Goal: Task Accomplishment & Management: Manage account settings

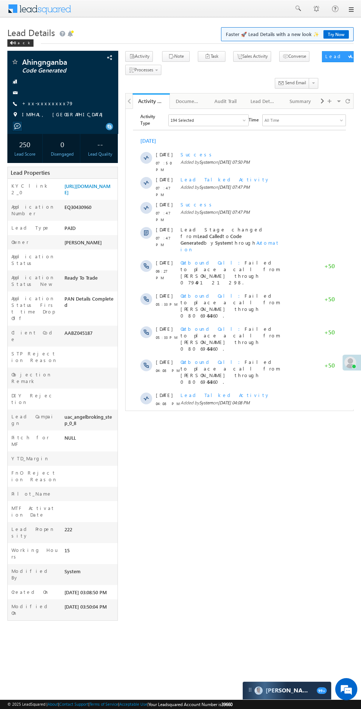
click at [203, 442] on span "Show More" at bounding box center [238, 449] width 205 height 15
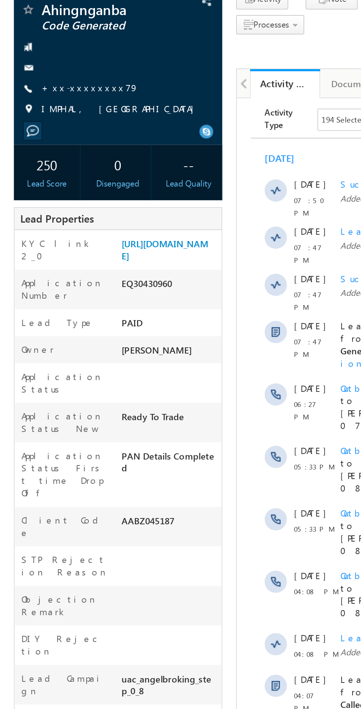
click at [40, 103] on link "+xx-xxxxxxxx79" at bounding box center [48, 103] width 52 height 6
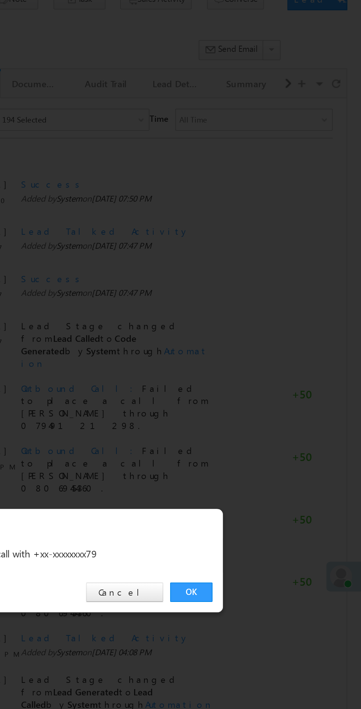
click at [271, 371] on link "OK" at bounding box center [270, 371] width 22 height 10
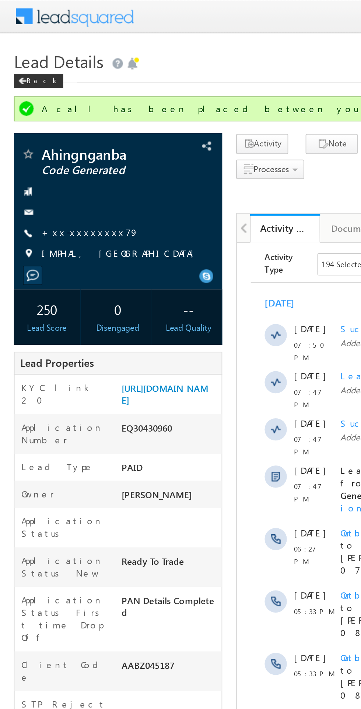
click at [42, 123] on link "+xx-xxxxxxxx79" at bounding box center [48, 123] width 52 height 6
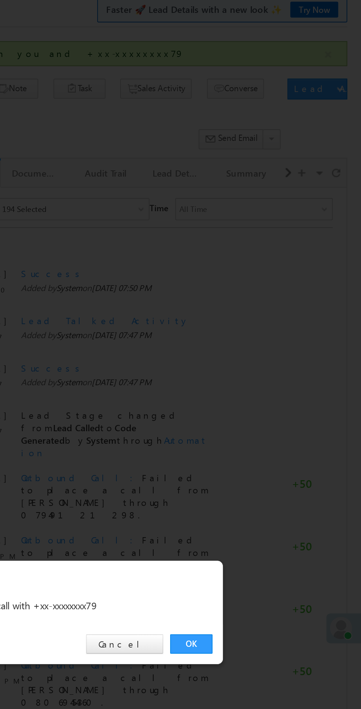
click at [283, 382] on div "OK Cancel" at bounding box center [184, 371] width 206 height 21
click at [270, 376] on link "OK" at bounding box center [270, 371] width 22 height 10
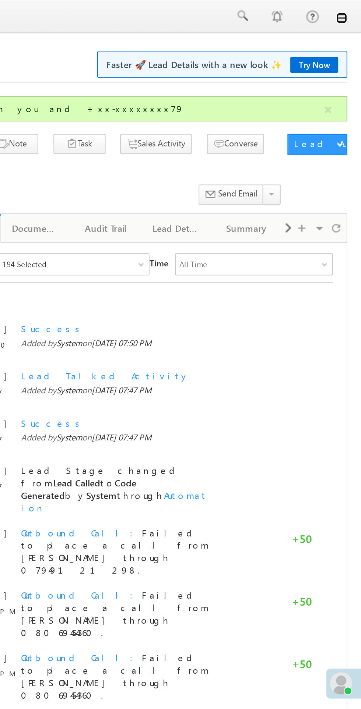
click at [350, 10] on link at bounding box center [350, 10] width 6 height 6
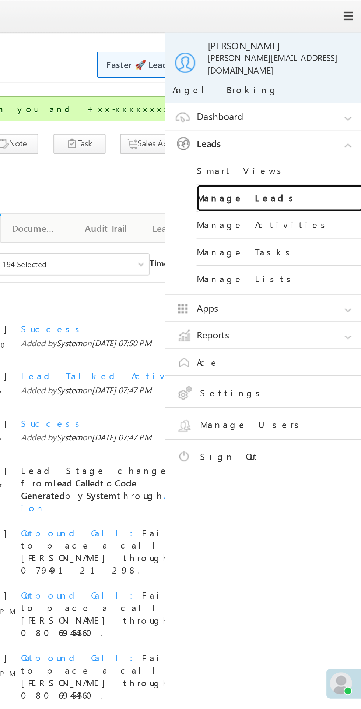
click at [289, 100] on link "Manage Leads" at bounding box center [317, 105] width 88 height 14
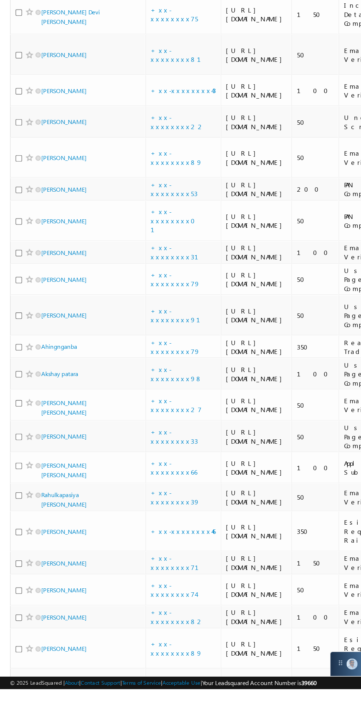
click at [123, 141] on link "+xx-xxxxxxxx78" at bounding box center [129, 134] width 37 height 13
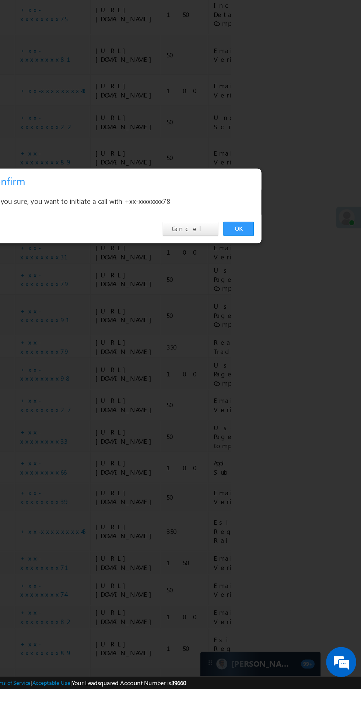
click at [264, 376] on link "OK" at bounding box center [270, 371] width 22 height 10
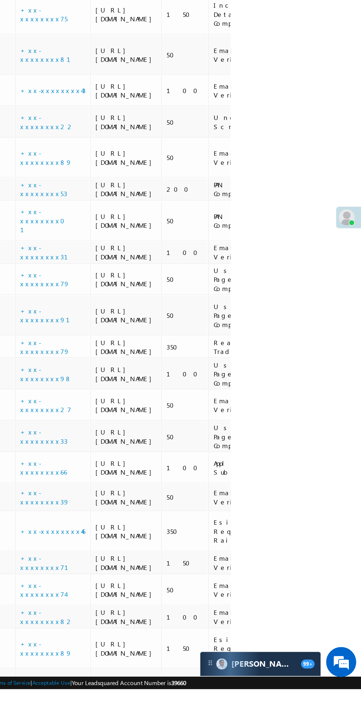
click at [276, 399] on div "Search Leads X ? 48 results found Advanced Search Advanced Search Advanced sear…" at bounding box center [180, 299] width 346 height 1245
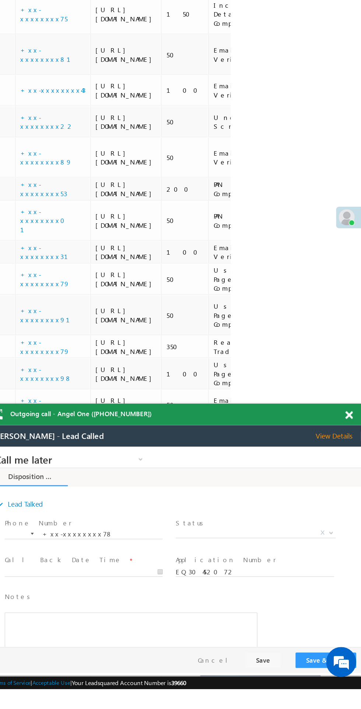
scroll to position [465, 0]
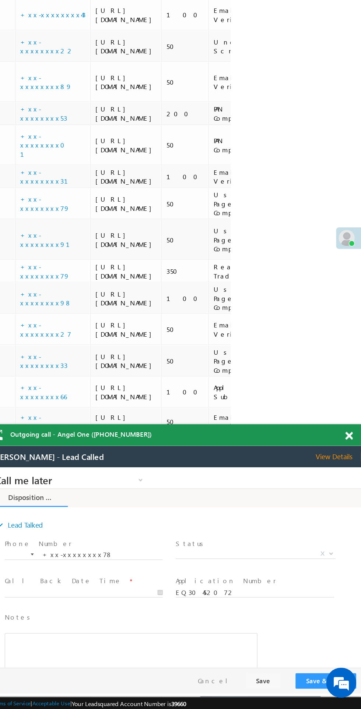
click at [169, 534] on span "X" at bounding box center [183, 530] width 117 height 7
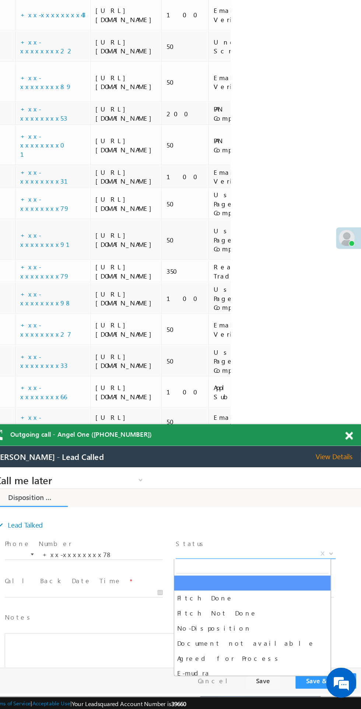
click at [169, 534] on span "X" at bounding box center [183, 530] width 117 height 7
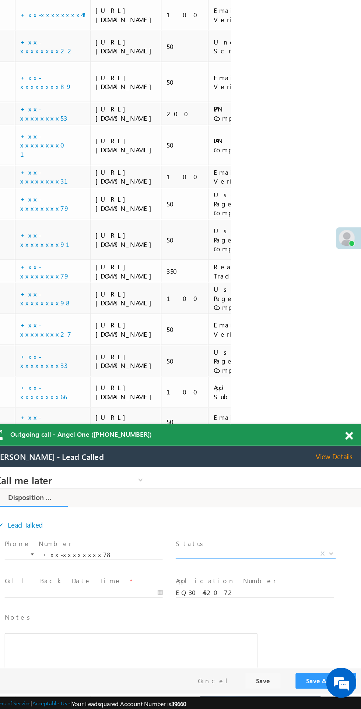
click at [170, 527] on span "X" at bounding box center [183, 530] width 117 height 7
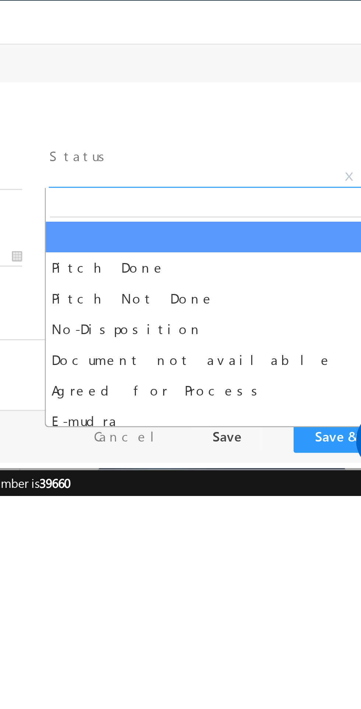
select select "Pitch Not Done"
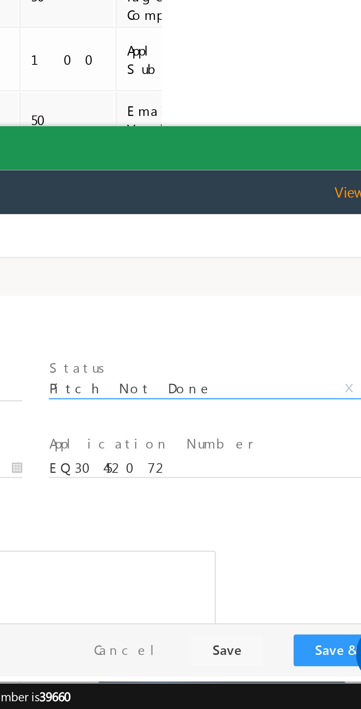
scroll to position [469, 0]
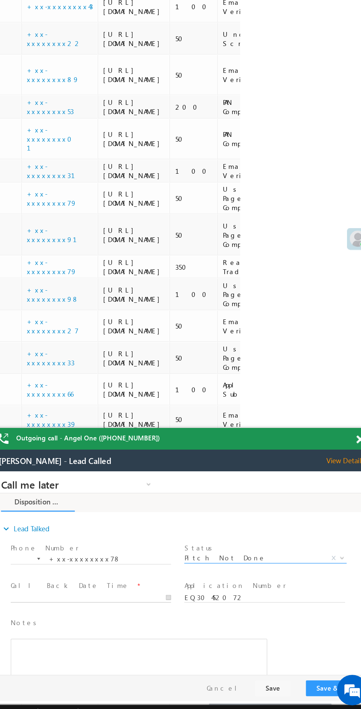
click at [60, 563] on body "Call me later Cross Sell Customer Drop-off reasons Language Barrier Not Interes…" at bounding box center [129, 544] width 276 height 147
type input "10/13/25 4:28 PM"
click at [236, 624] on button "Save & Close" at bounding box center [241, 628] width 45 height 11
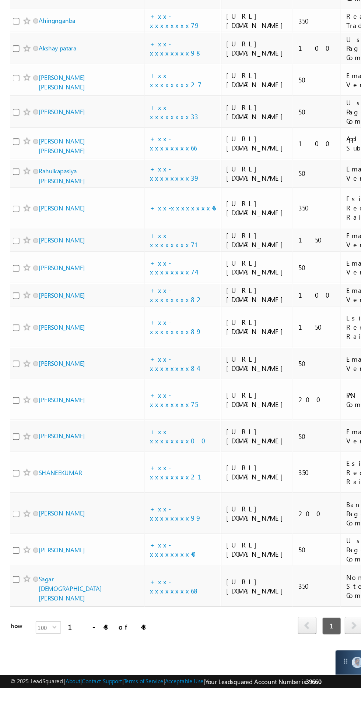
scroll to position [0, 0]
click at [133, 143] on link "+xx-xxxxxxxx01" at bounding box center [129, 133] width 37 height 19
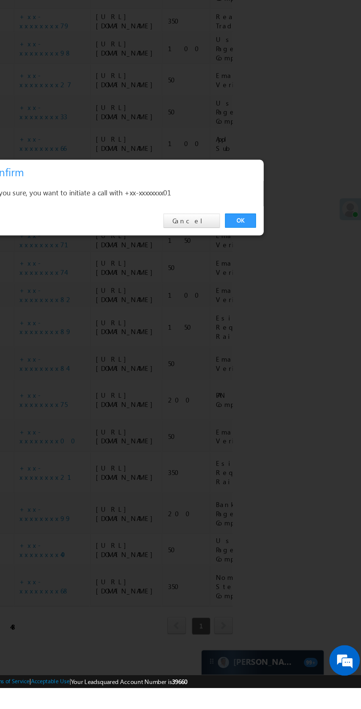
click at [267, 376] on link "OK" at bounding box center [270, 371] width 22 height 10
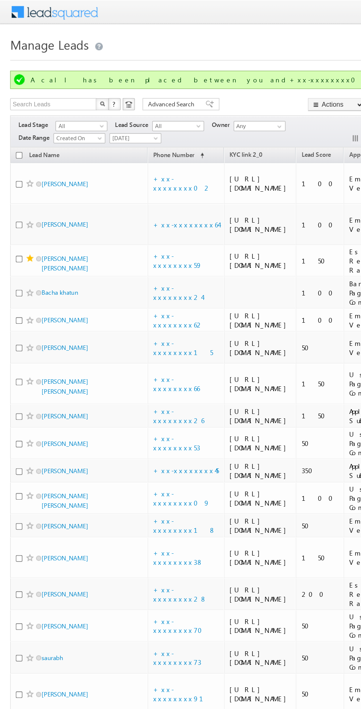
click at [92, 99] on span "[DATE]" at bounding box center [96, 100] width 35 height 7
click at [103, 132] on link "[DATE]" at bounding box center [98, 131] width 37 height 7
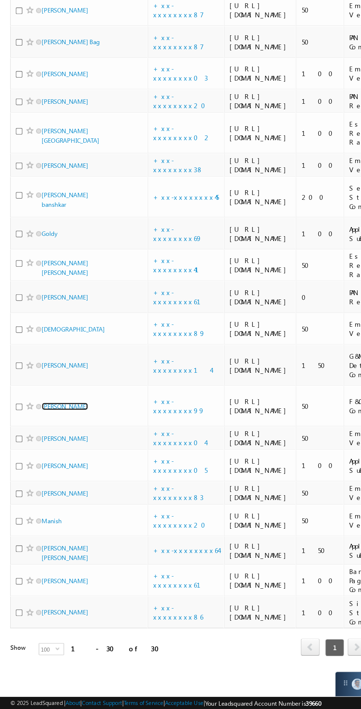
click at [50, 487] on link "Ajay Khakhriya" at bounding box center [46, 490] width 33 height 6
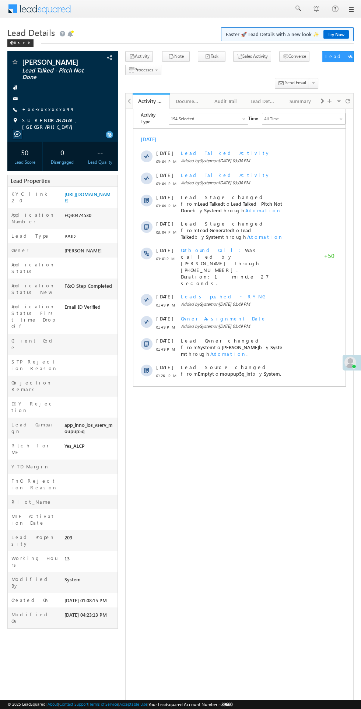
click at [212, 360] on div "Lead Source changed from Empty to moupup5q_int by System ." at bounding box center [232, 371] width 102 height 22
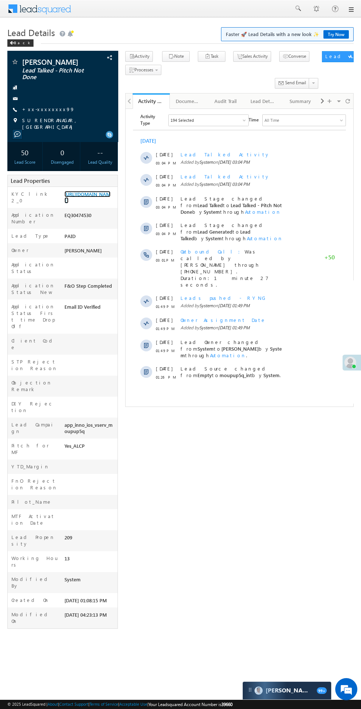
click at [88, 192] on link "https://angelbroking1-pk3em7sa.customui-test.leadsquared.com?leadId=89985538-4d…" at bounding box center [87, 197] width 46 height 13
click at [40, 118] on span "SURENDRANAGAR, GUJARAT" at bounding box center [66, 123] width 88 height 13
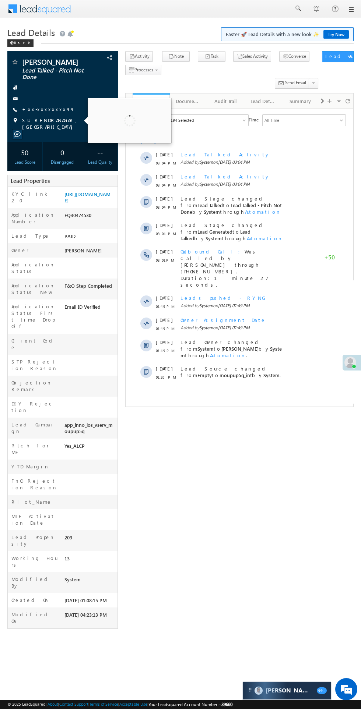
click at [36, 102] on div at bounding box center [62, 98] width 103 height 7
click at [48, 107] on link "+xx-xxxxxxxx99" at bounding box center [48, 109] width 53 height 6
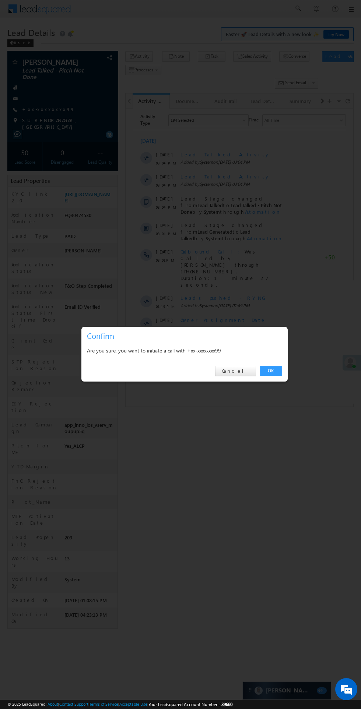
click at [272, 352] on div "Are you sure, you want to initiate a call with +xx-xxxxxxxx99" at bounding box center [184, 350] width 195 height 9
click at [270, 371] on link "OK" at bounding box center [270, 371] width 22 height 10
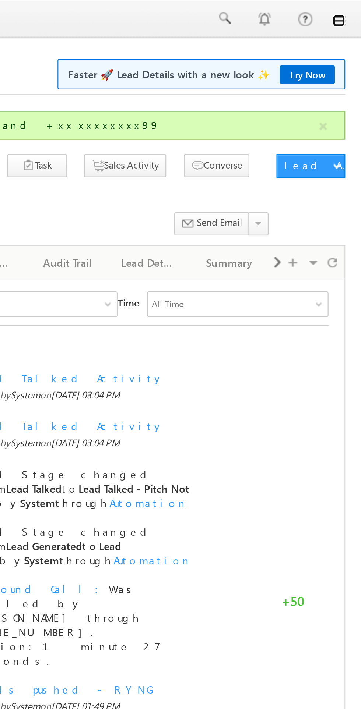
click at [350, 10] on link at bounding box center [350, 10] width 6 height 6
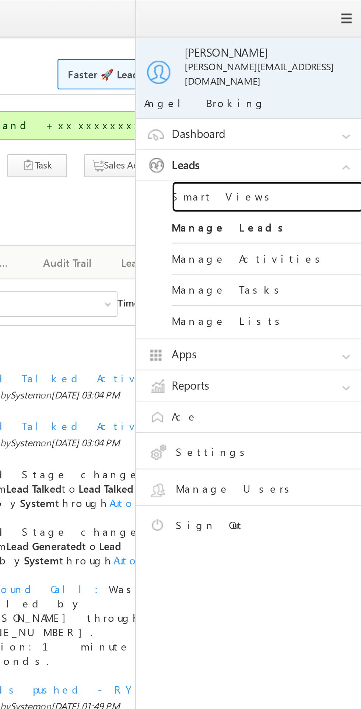
click at [302, 86] on link "Smart Views" at bounding box center [317, 91] width 88 height 14
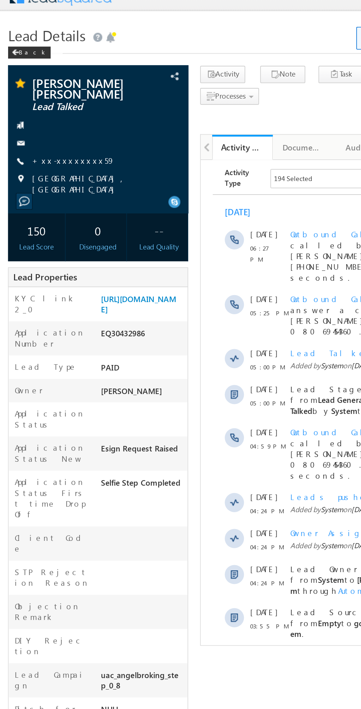
click at [50, 106] on link "+xx-xxxxxxxx59" at bounding box center [47, 109] width 51 height 6
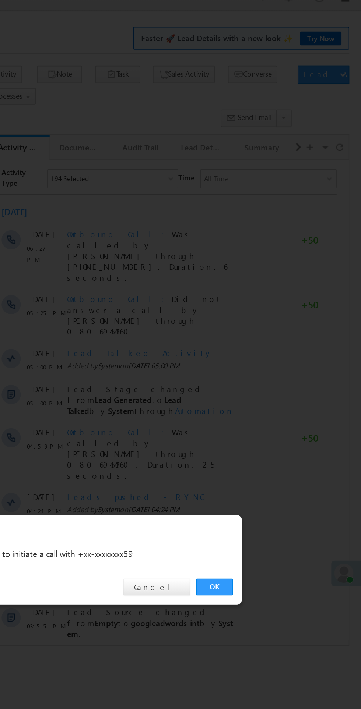
click at [270, 371] on link "OK" at bounding box center [270, 371] width 22 height 10
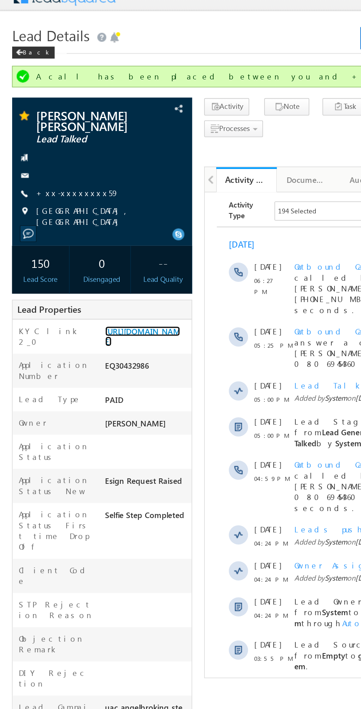
click at [87, 219] on link "https://angelbroking1-pk3em7sa.customui-test.leadsquared.com?leadId=c243079b-97…" at bounding box center [87, 217] width 46 height 13
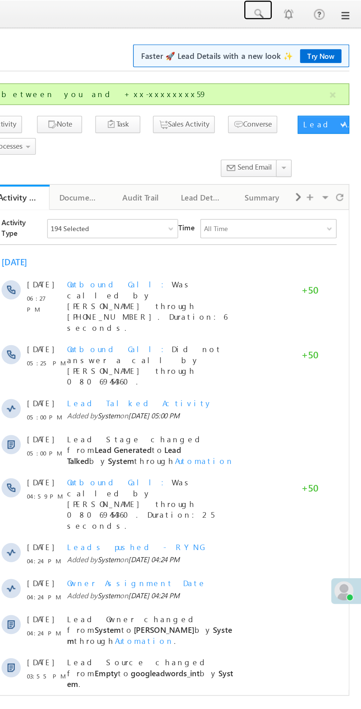
click at [298, 9] on span at bounding box center [297, 8] width 7 height 7
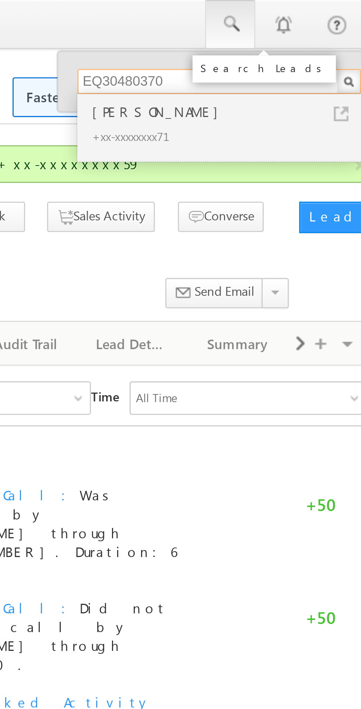
type input "EQ30480370"
click at [274, 42] on div "[PERSON_NAME]" at bounding box center [296, 39] width 99 height 8
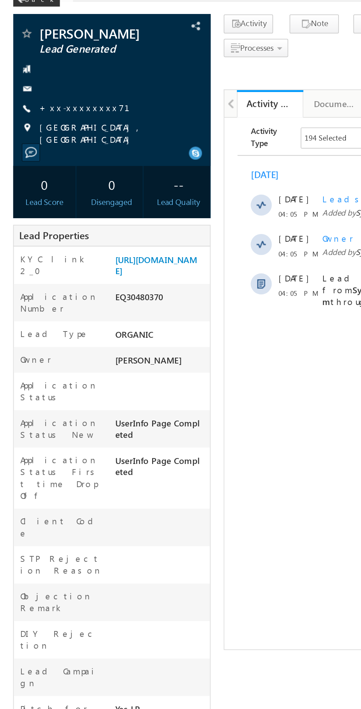
click at [50, 106] on link "+xx-xxxxxxxx71" at bounding box center [51, 103] width 59 height 6
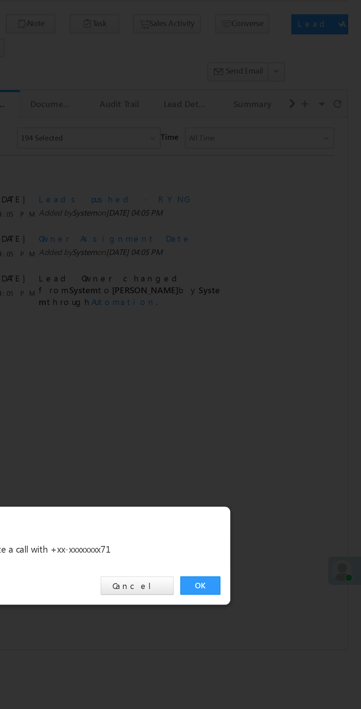
click at [269, 372] on link "OK" at bounding box center [270, 371] width 22 height 10
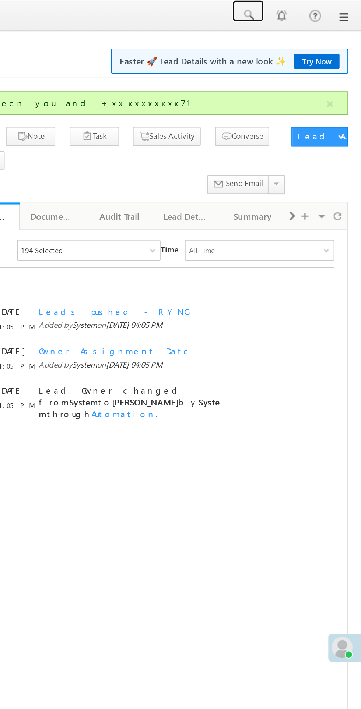
click at [298, 9] on span at bounding box center [297, 8] width 7 height 7
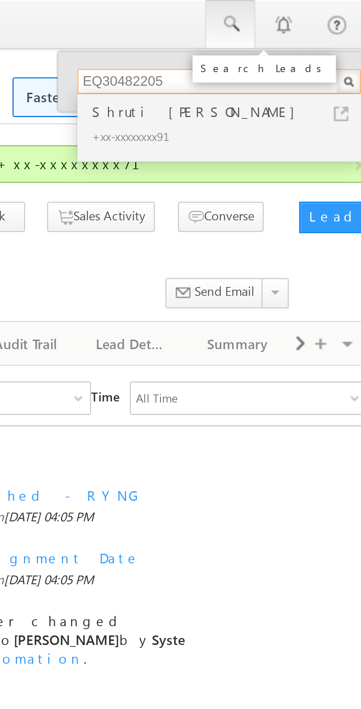
type input "EQ30482205"
click at [266, 42] on div "Shruti [PERSON_NAME]" at bounding box center [296, 39] width 99 height 8
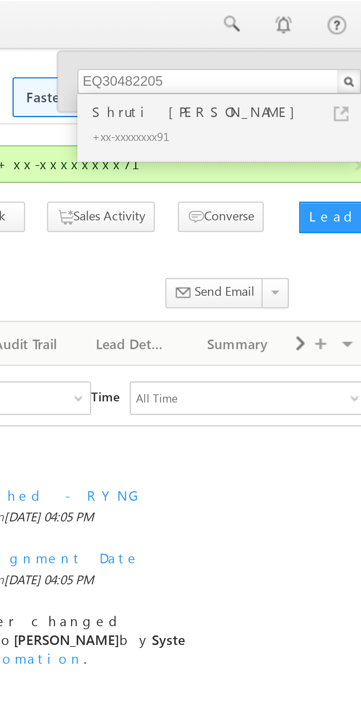
click at [277, 42] on div "Shruti [PERSON_NAME]" at bounding box center [296, 39] width 99 height 8
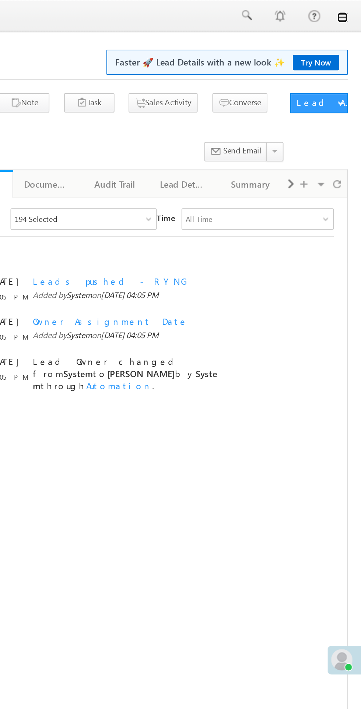
click at [352, 11] on link at bounding box center [350, 10] width 6 height 6
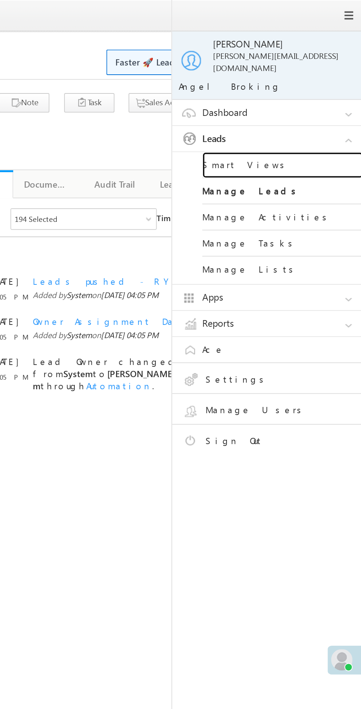
click at [306, 85] on link "Smart Views" at bounding box center [317, 91] width 88 height 14
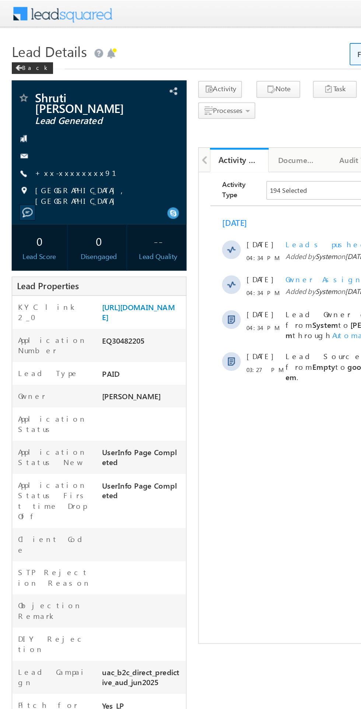
click at [52, 106] on link "+xx-xxxxxxxx91" at bounding box center [52, 109] width 60 height 6
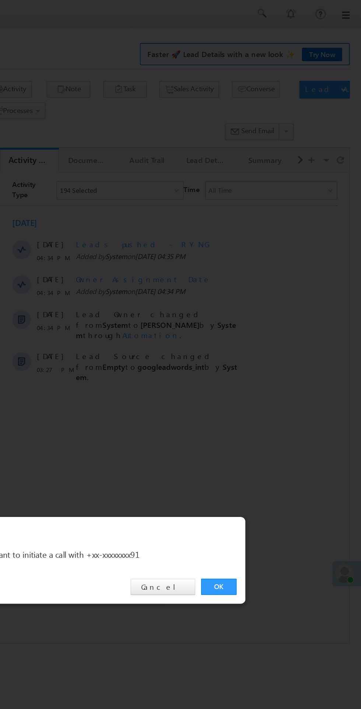
click at [270, 372] on link "OK" at bounding box center [270, 371] width 22 height 10
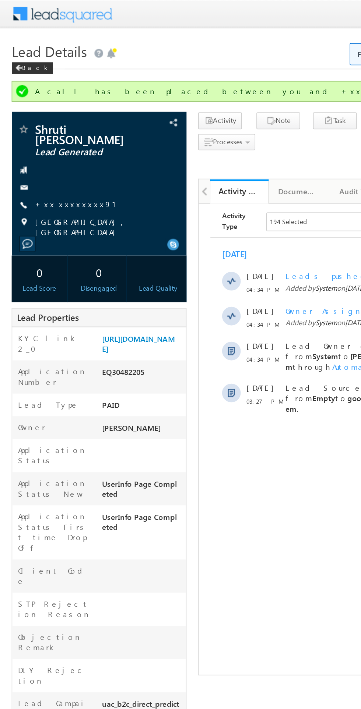
click at [48, 126] on link "+xx-xxxxxxxx91" at bounding box center [52, 129] width 60 height 6
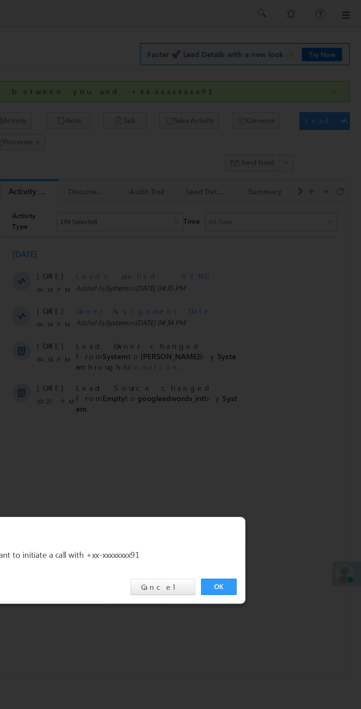
click at [269, 373] on link "OK" at bounding box center [270, 371] width 22 height 10
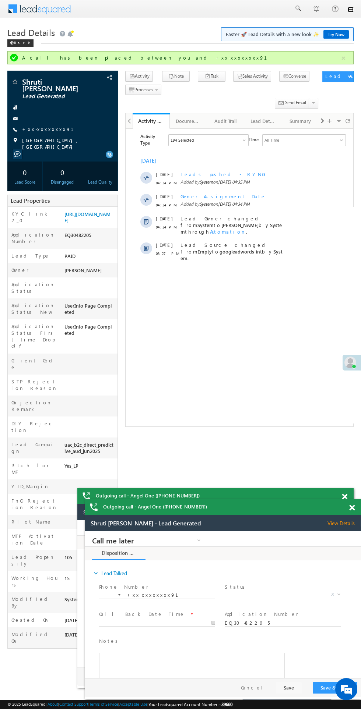
click at [349, 7] on link at bounding box center [350, 10] width 6 height 6
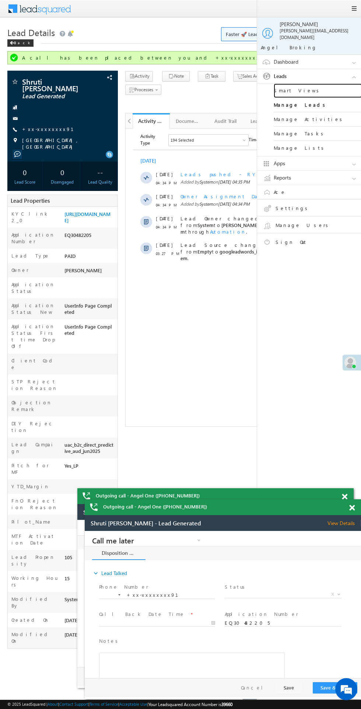
click at [316, 85] on link "Smart Views" at bounding box center [317, 91] width 88 height 14
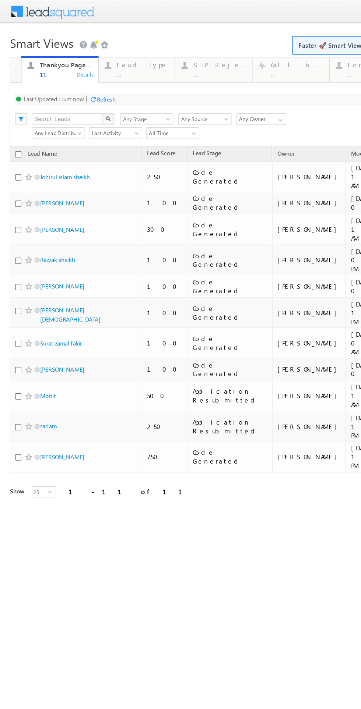
click at [98, 53] on div "Lead Type ..." at bounding box center [108, 52] width 40 height 14
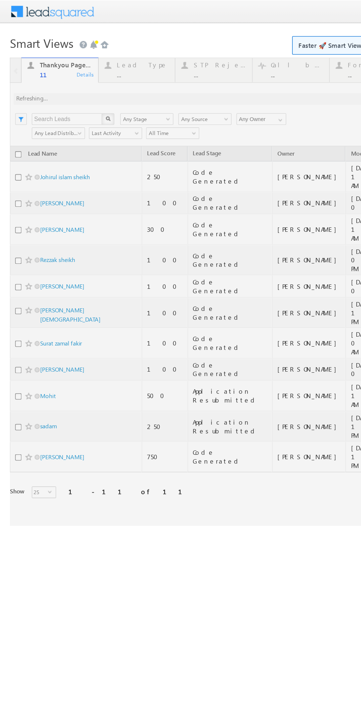
click at [167, 47] on div at bounding box center [170, 219] width 326 height 353
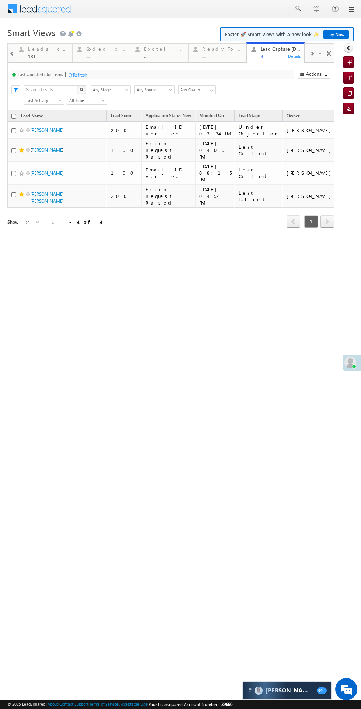
click at [42, 147] on link "jyotiben gosai" at bounding box center [46, 150] width 33 height 6
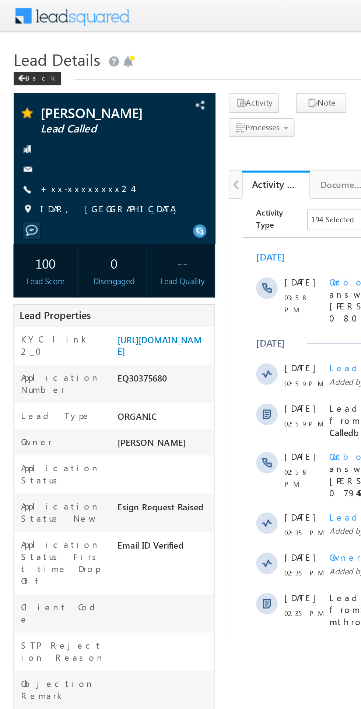
click at [50, 106] on link "+xx-xxxxxxxx24" at bounding box center [47, 103] width 50 height 6
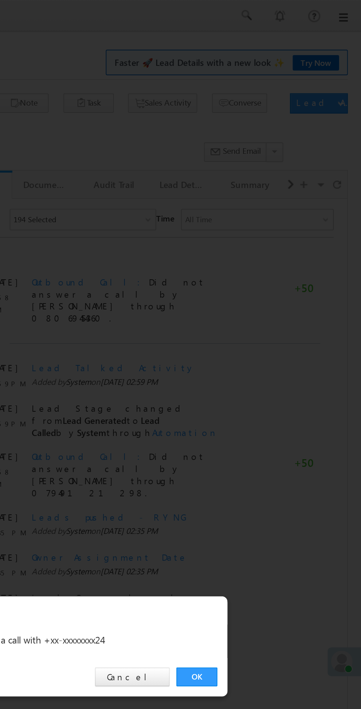
click at [270, 370] on link "OK" at bounding box center [270, 371] width 22 height 10
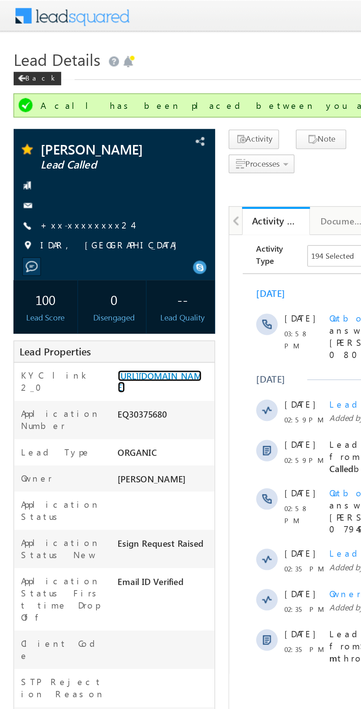
click at [90, 205] on link "[URL][DOMAIN_NAME]" at bounding box center [87, 209] width 46 height 13
click at [43, 126] on link "+xx-xxxxxxxx24" at bounding box center [47, 123] width 50 height 6
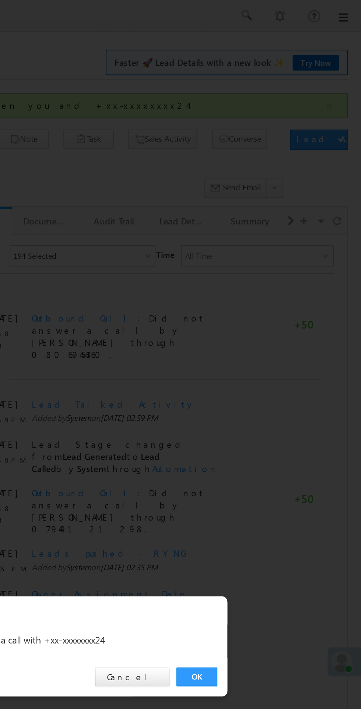
click at [269, 371] on link "OK" at bounding box center [270, 371] width 22 height 10
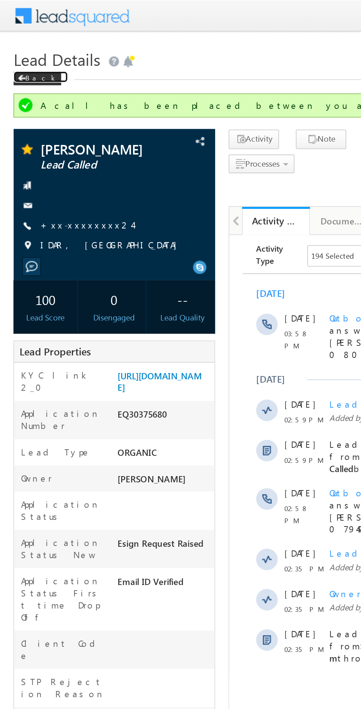
click at [12, 43] on span at bounding box center [12, 43] width 4 height 4
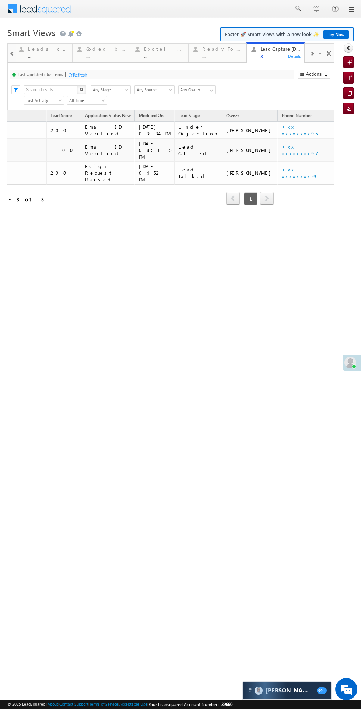
scroll to position [0, 107]
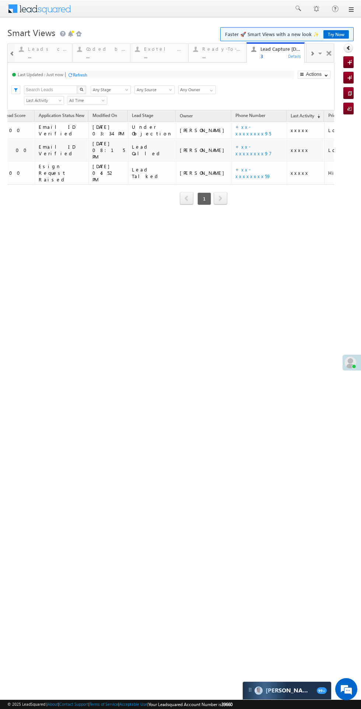
click at [290, 170] on span "xxxxx" at bounding box center [299, 173] width 18 height 6
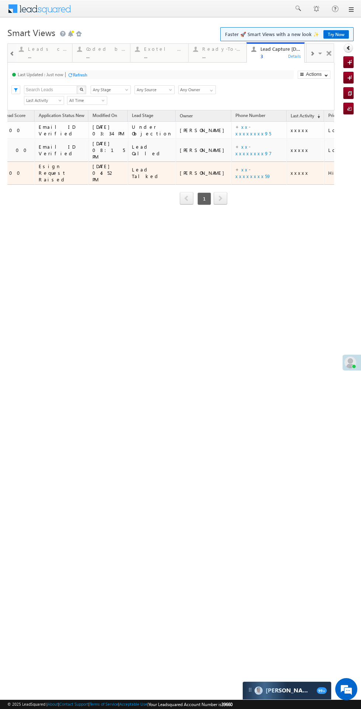
click at [290, 170] on span "xxxxx" at bounding box center [299, 173] width 18 height 6
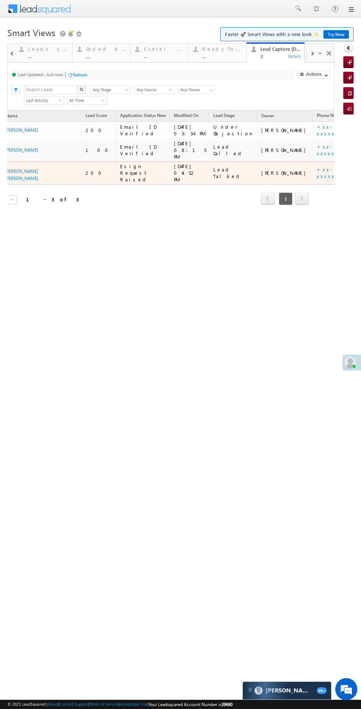
scroll to position [0, 0]
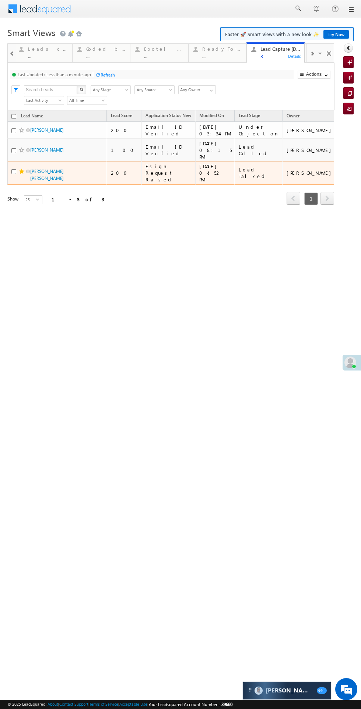
click at [38, 49] on div "Leads connected pre coding" at bounding box center [48, 49] width 40 height 6
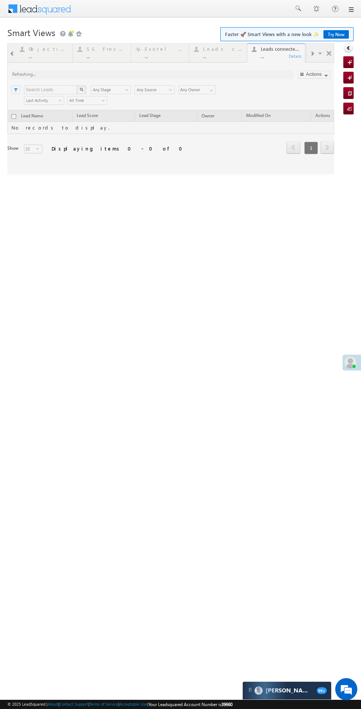
click at [270, 53] on div at bounding box center [170, 108] width 326 height 131
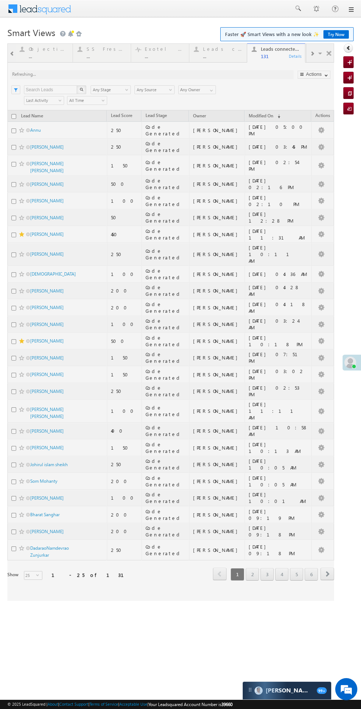
click at [273, 33] on span "Faster 🚀 Smart Views with a new look ✨ Try Now" at bounding box center [287, 34] width 124 height 7
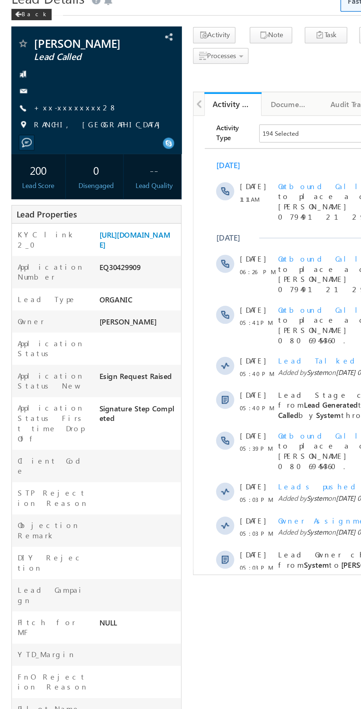
click at [52, 106] on link "+xx-xxxxxxxx28" at bounding box center [49, 103] width 54 height 6
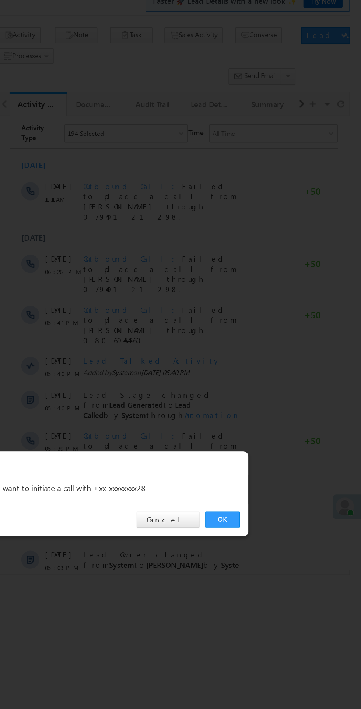
click at [266, 367] on link "OK" at bounding box center [270, 371] width 22 height 10
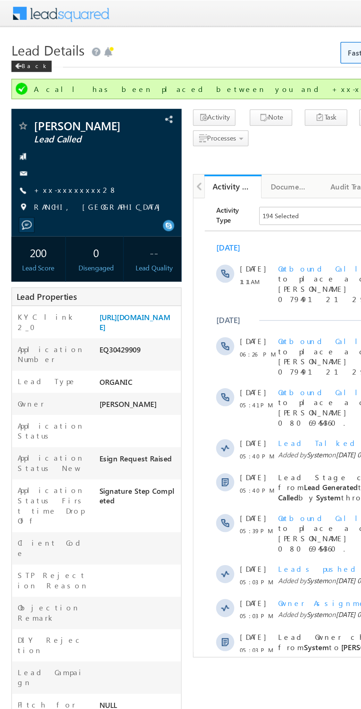
click at [47, 126] on link "+xx-xxxxxxxx28" at bounding box center [49, 123] width 54 height 6
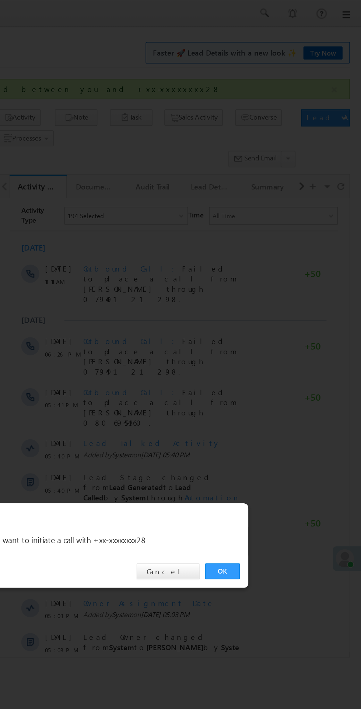
click at [264, 372] on link "OK" at bounding box center [270, 371] width 22 height 10
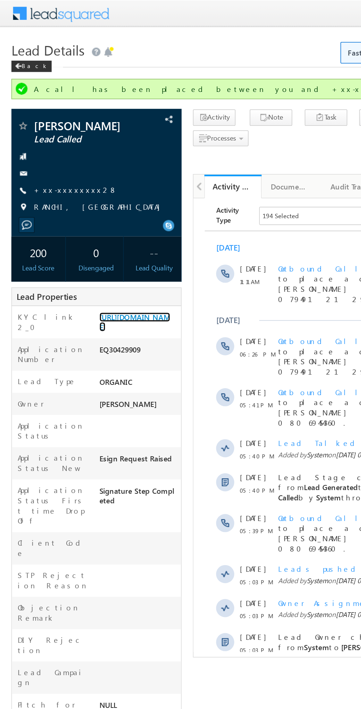
click at [85, 215] on link "[URL][DOMAIN_NAME]" at bounding box center [87, 209] width 46 height 13
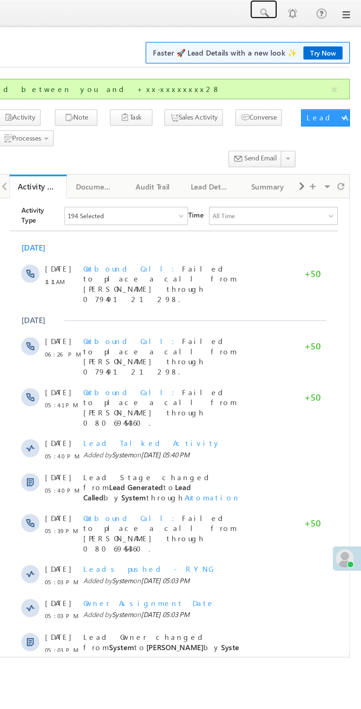
click at [296, 8] on span at bounding box center [297, 8] width 7 height 7
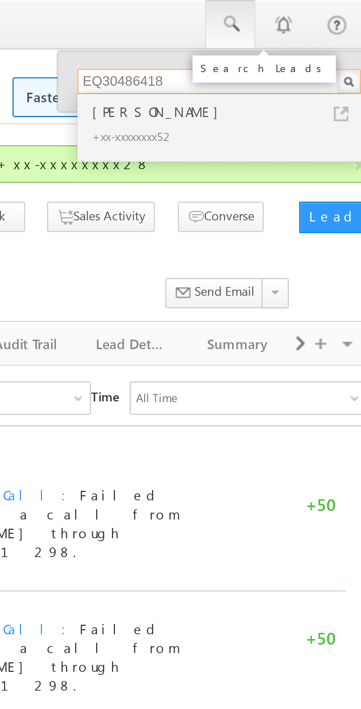
type input "EQ30486418"
click at [259, 49] on div "+xx-xxxxxxxx52" at bounding box center [296, 47] width 99 height 9
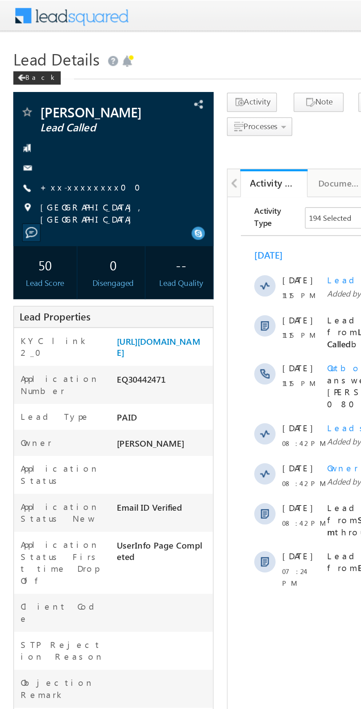
click at [48, 104] on link "+xx-xxxxxxxx00" at bounding box center [52, 103] width 60 height 6
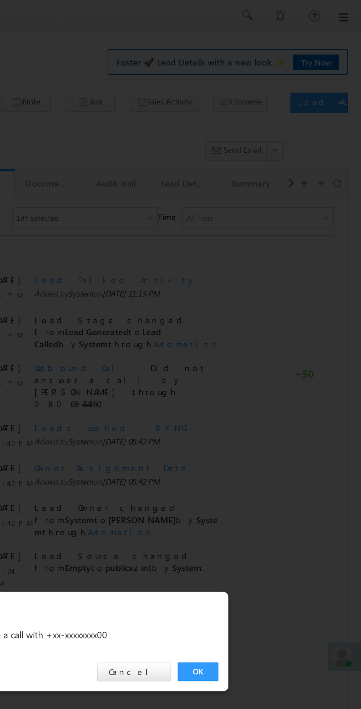
click at [267, 370] on link "OK" at bounding box center [270, 371] width 22 height 10
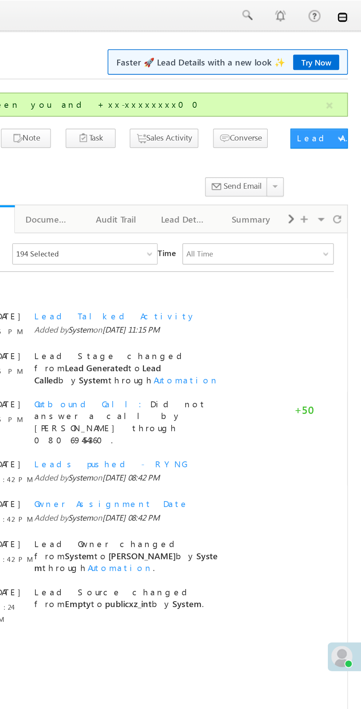
click at [351, 12] on link at bounding box center [350, 10] width 6 height 6
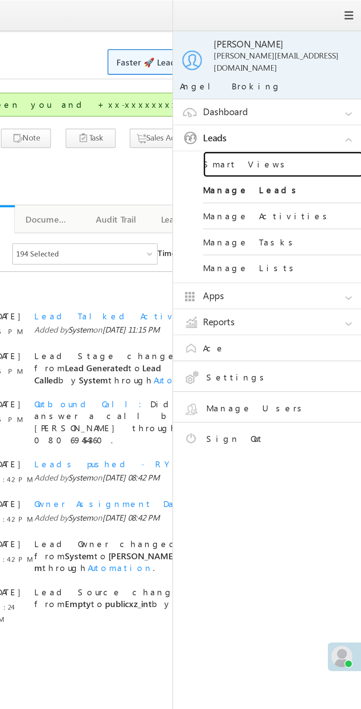
click at [306, 84] on link "Smart Views" at bounding box center [317, 91] width 88 height 14
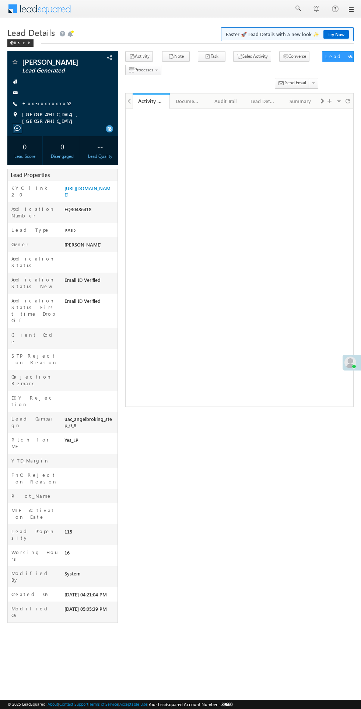
click at [44, 104] on link "+xx-xxxxxxxx52" at bounding box center [48, 103] width 52 height 6
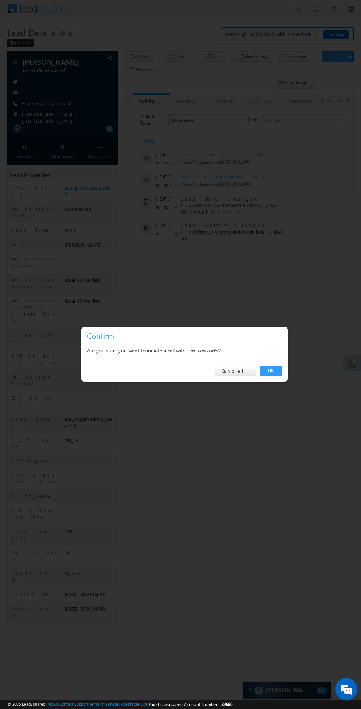
click at [281, 371] on link "OK" at bounding box center [270, 371] width 22 height 10
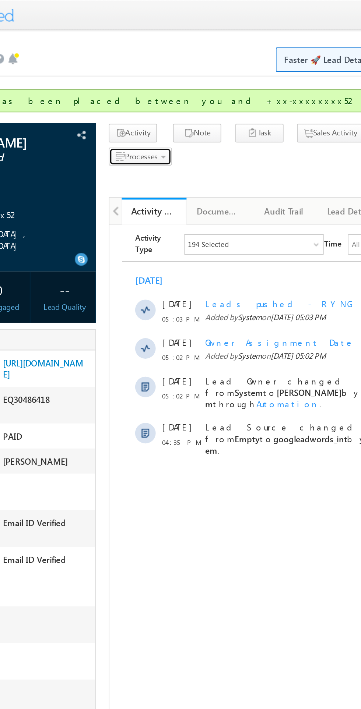
click at [150, 90] on span "Processes" at bounding box center [143, 90] width 19 height 6
click at [0, 0] on span "Not Eligible" at bounding box center [0, 0] width 0 height 0
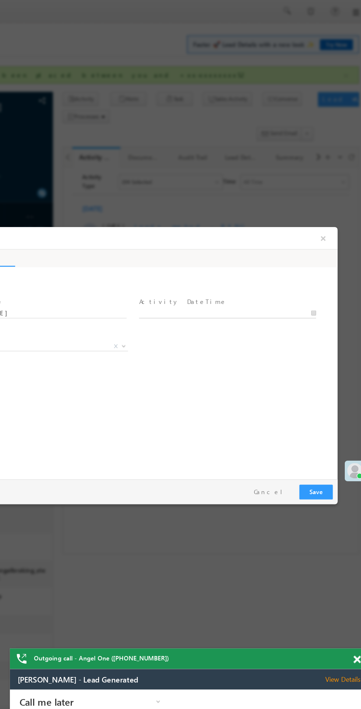
click at [178, 291] on input "text" at bounding box center [159, 293] width 136 height 7
type input "10/13/25 5:17 PM"
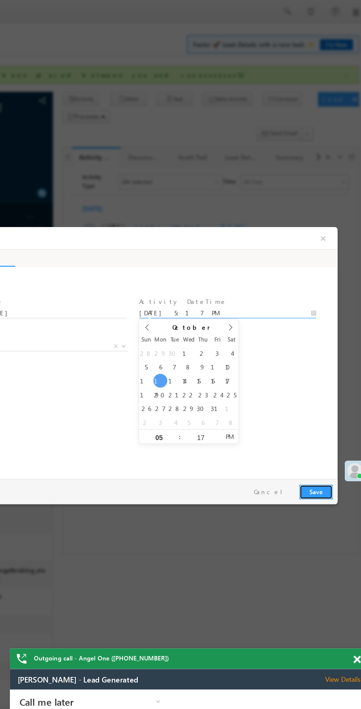
click at [233, 430] on button "Save" at bounding box center [227, 430] width 26 height 11
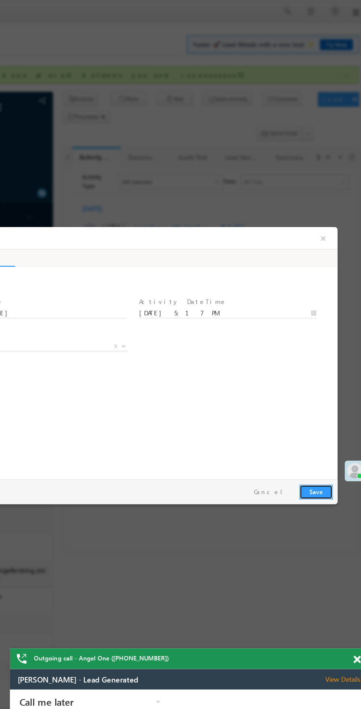
click at [220, 435] on button "Save" at bounding box center [227, 430] width 26 height 11
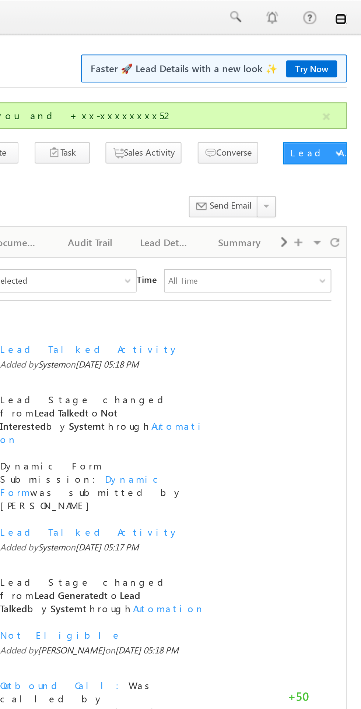
click at [351, 11] on link at bounding box center [350, 10] width 6 height 6
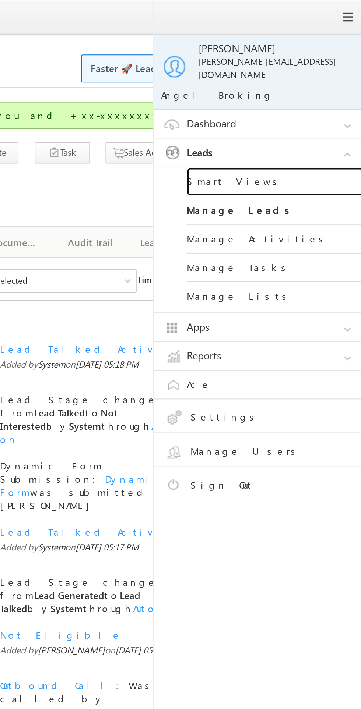
click at [295, 89] on link "Smart Views" at bounding box center [317, 91] width 88 height 14
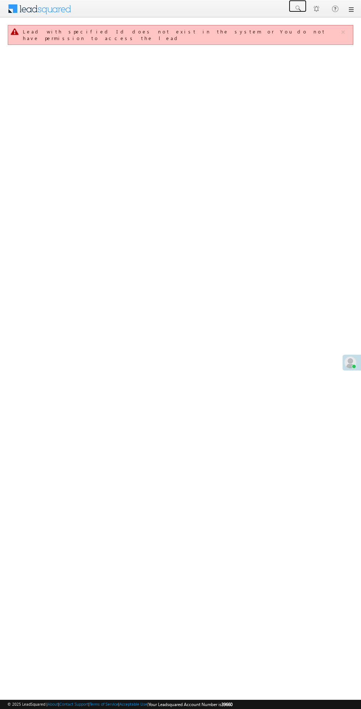
click at [297, 8] on span at bounding box center [297, 8] width 7 height 7
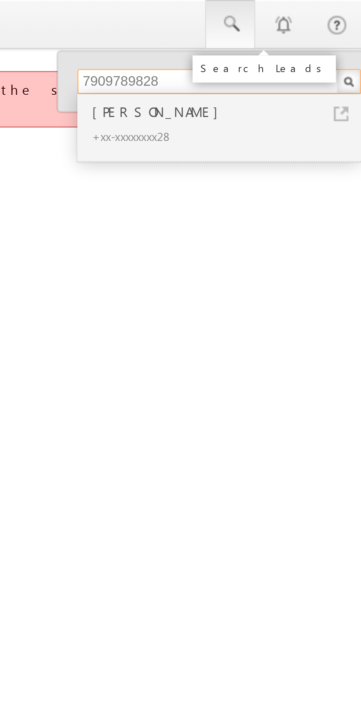
type input "7909789828"
click at [277, 40] on div "Manoj Kumar mahato" at bounding box center [296, 39] width 99 height 8
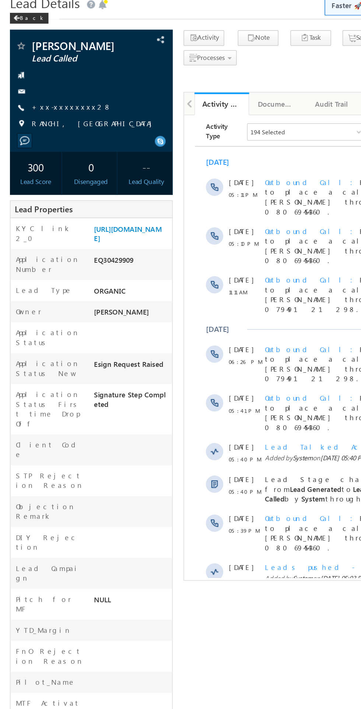
click at [50, 106] on link "+xx-xxxxxxxx28" at bounding box center [49, 103] width 54 height 6
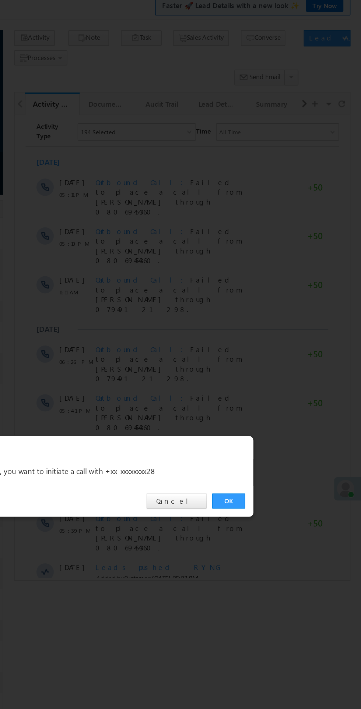
click at [270, 370] on link "OK" at bounding box center [270, 371] width 22 height 10
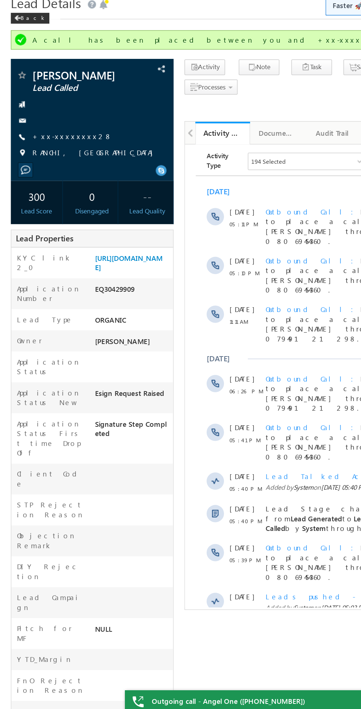
click at [259, 494] on span "Show More" at bounding box center [298, 501] width 205 height 15
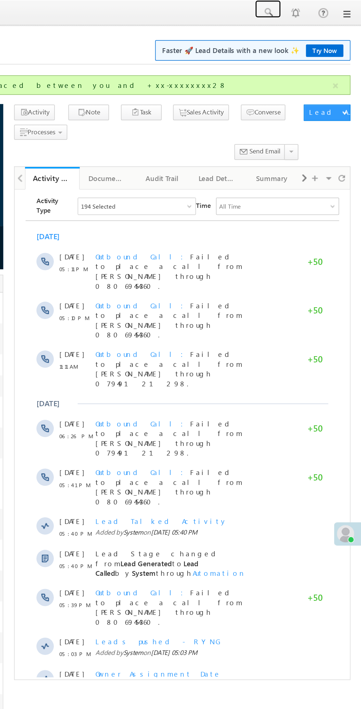
click at [298, 8] on span at bounding box center [297, 8] width 7 height 7
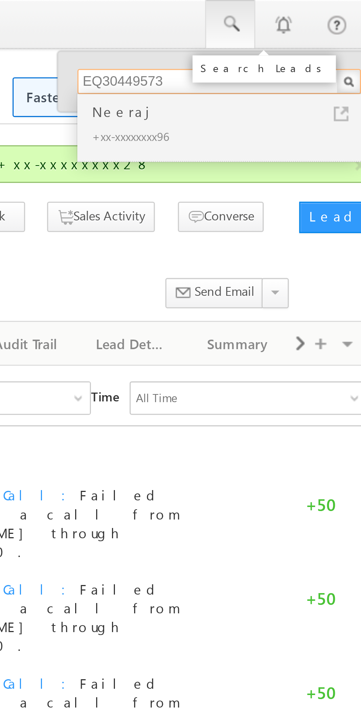
type input "EQ30449573"
click at [263, 38] on div "Neeraj" at bounding box center [296, 39] width 99 height 8
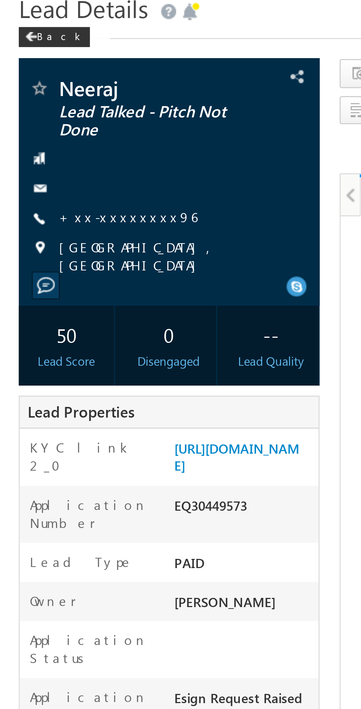
click at [43, 109] on link "+xx-xxxxxxxx96" at bounding box center [47, 109] width 51 height 6
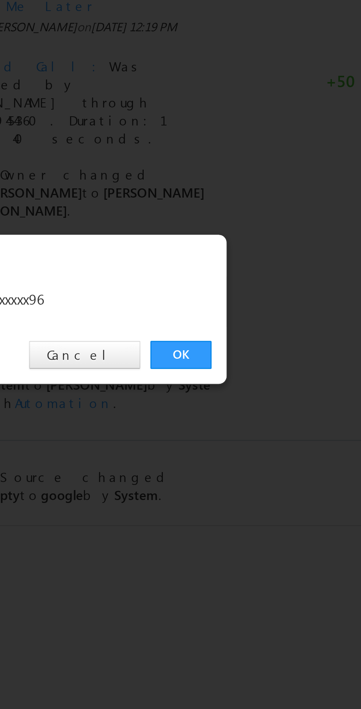
click at [270, 369] on link "OK" at bounding box center [270, 371] width 22 height 10
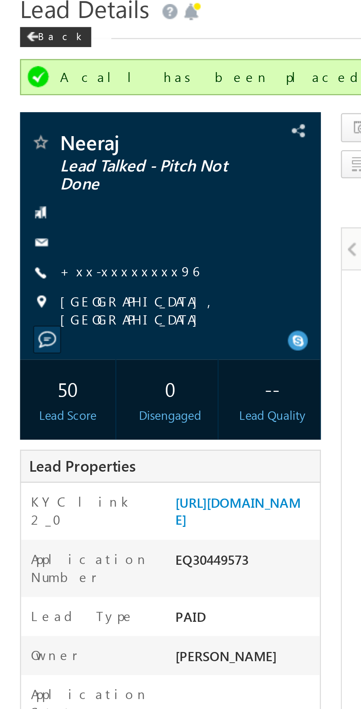
click at [47, 130] on link "+xx-xxxxxxxx96" at bounding box center [47, 129] width 51 height 6
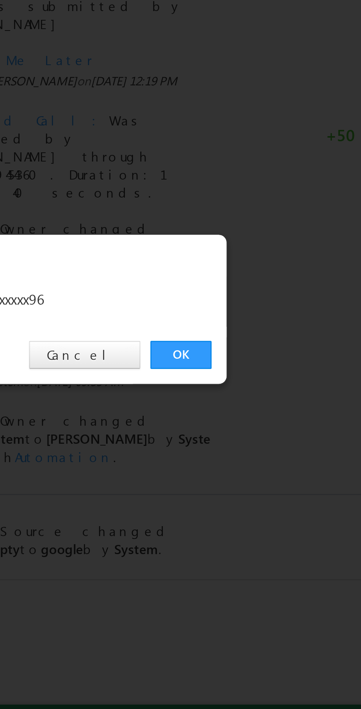
click at [272, 367] on link "OK" at bounding box center [270, 371] width 22 height 10
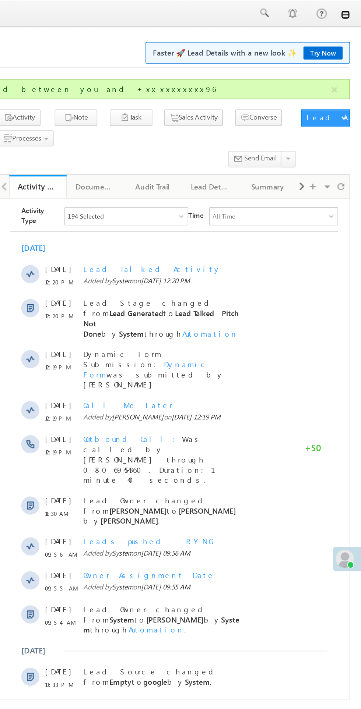
click at [350, 10] on link at bounding box center [350, 10] width 6 height 6
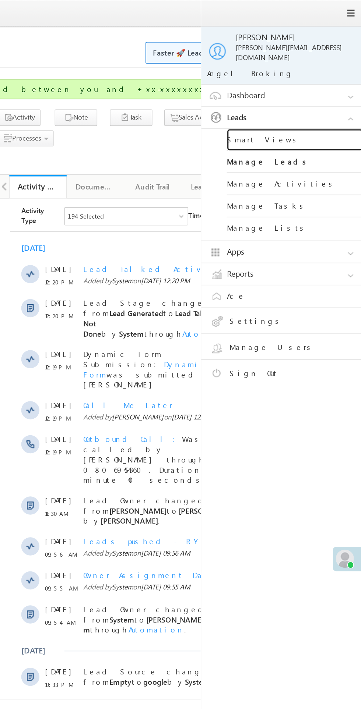
click at [289, 85] on link "Smart Views" at bounding box center [317, 91] width 88 height 14
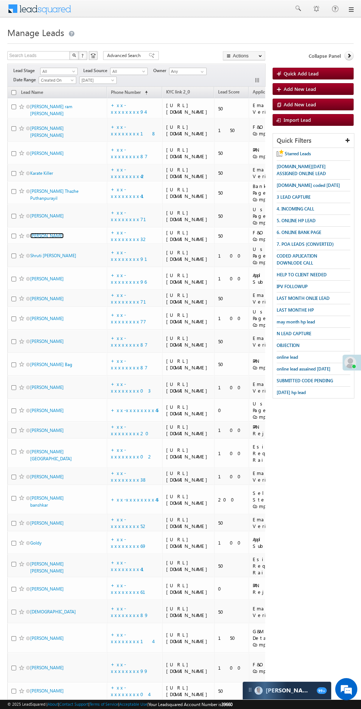
click at [47, 238] on link "[PERSON_NAME]" at bounding box center [46, 236] width 33 height 6
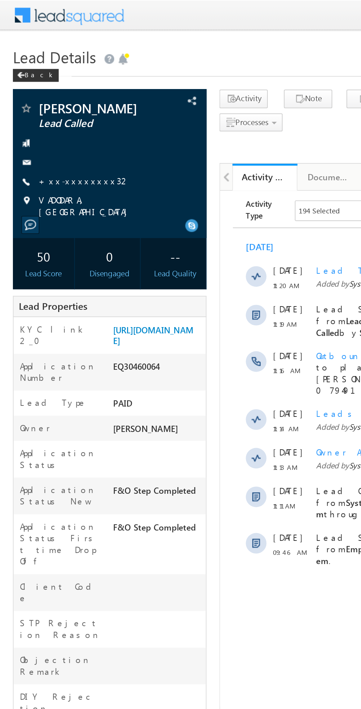
click at [44, 106] on link "+xx-xxxxxxxx32" at bounding box center [48, 103] width 52 height 6
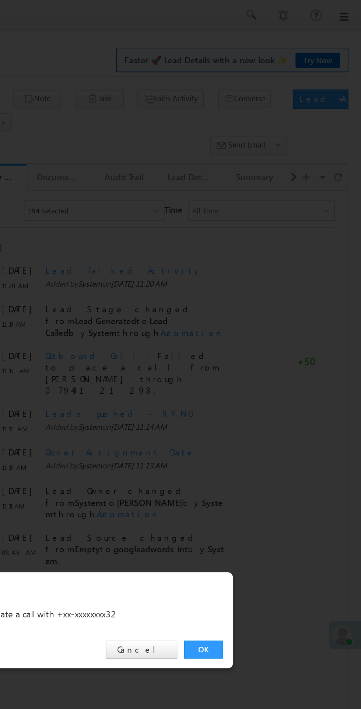
click at [270, 376] on link "OK" at bounding box center [270, 371] width 22 height 10
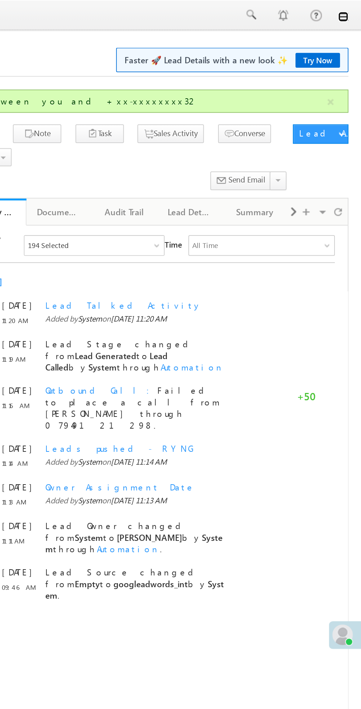
click at [352, 10] on link at bounding box center [350, 10] width 6 height 6
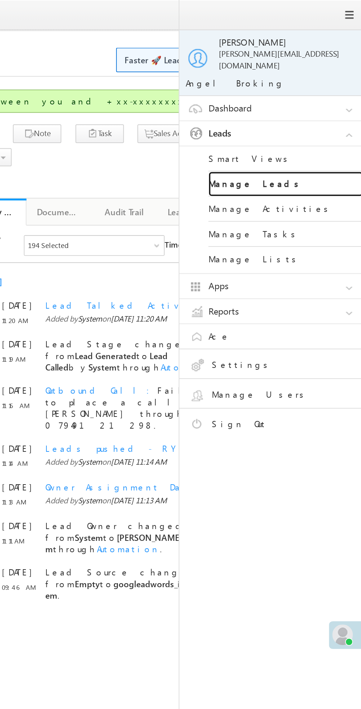
click at [304, 98] on link "Manage Leads" at bounding box center [317, 105] width 88 height 14
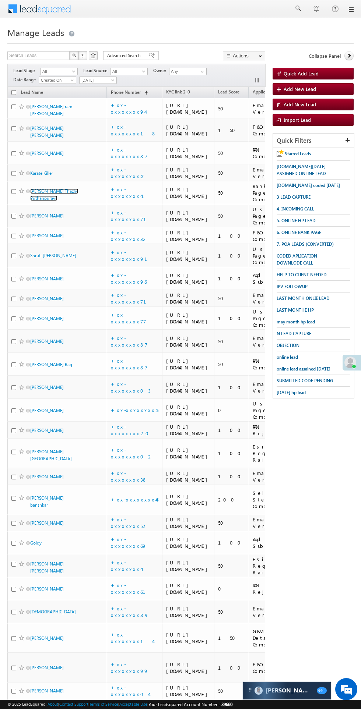
click at [52, 201] on link "[PERSON_NAME] Thazhe Puthanpurayil" at bounding box center [54, 194] width 48 height 13
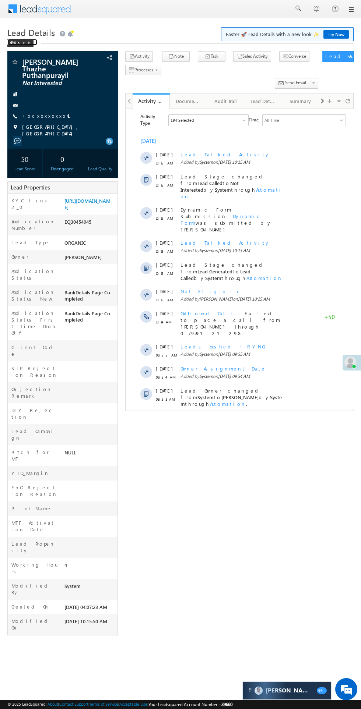
click at [19, 43] on div "Back" at bounding box center [20, 42] width 26 height 7
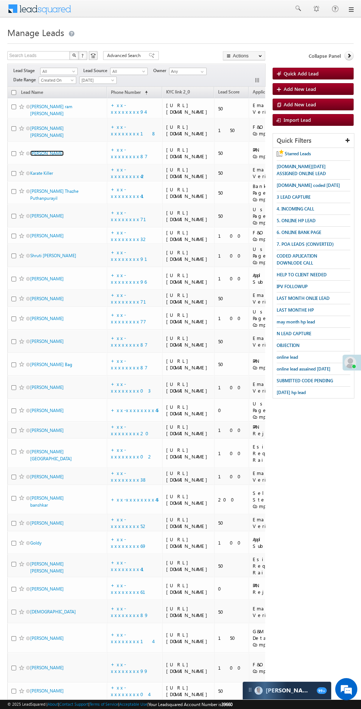
click at [40, 156] on link "[PERSON_NAME]" at bounding box center [46, 153] width 33 height 6
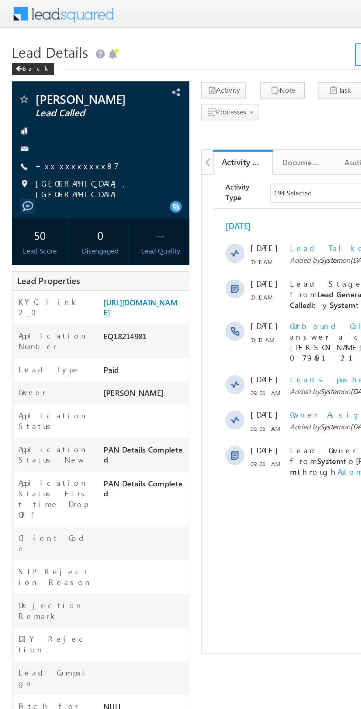
click at [49, 104] on link "+xx-xxxxxxxx87" at bounding box center [48, 103] width 52 height 6
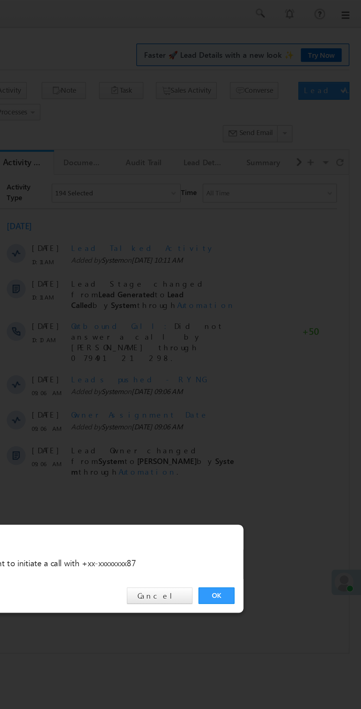
click at [264, 372] on link "OK" at bounding box center [270, 371] width 22 height 10
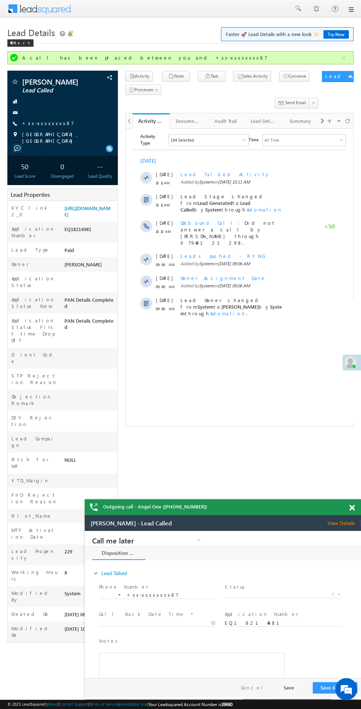
click at [14, 625] on div "Modified On *" at bounding box center [35, 633] width 55 height 17
click at [14, 563] on div "Gagan Sain Lead Called" at bounding box center [62, 359] width 110 height 576
click at [24, 35] on span "Lead Details" at bounding box center [30, 32] width 47 height 12
click at [15, 56] on div at bounding box center [13, 57] width 9 height 9
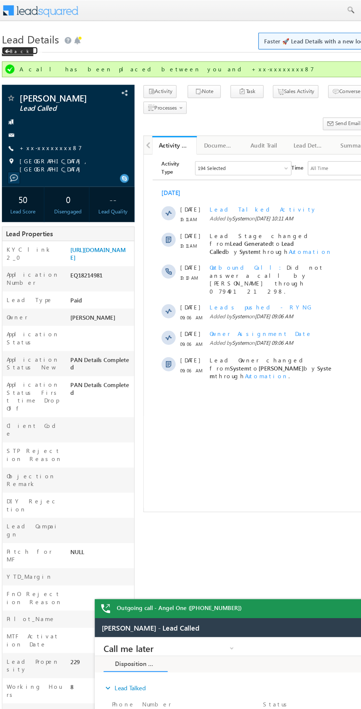
click at [23, 44] on div "Back" at bounding box center [20, 42] width 26 height 7
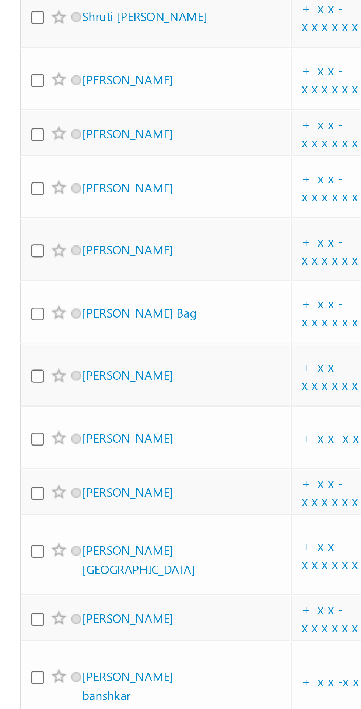
click at [124, 248] on link "+xx-xxxxxxxx32" at bounding box center [129, 241] width 37 height 13
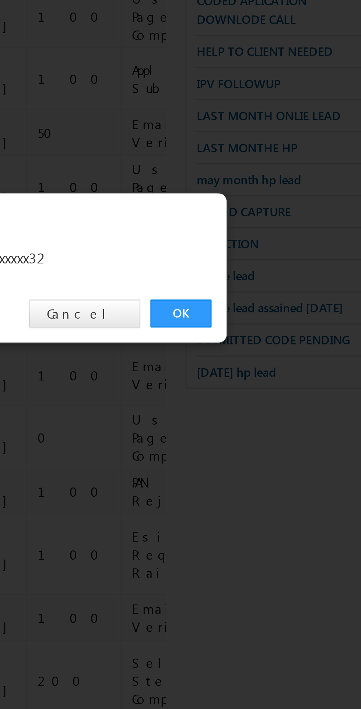
click at [268, 376] on link "OK" at bounding box center [270, 371] width 22 height 10
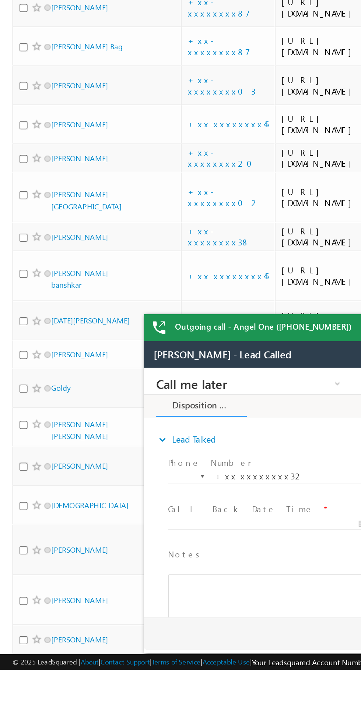
scroll to position [53, 0]
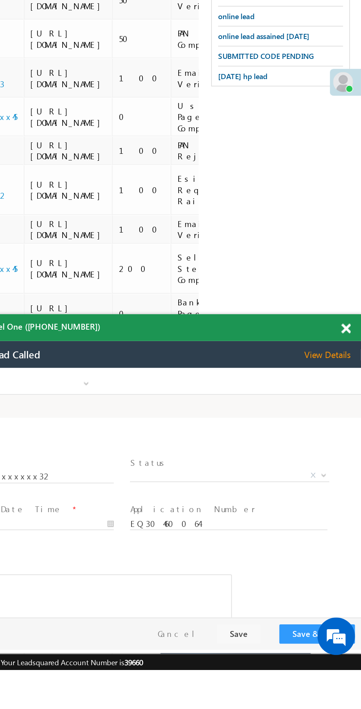
click at [93, 431] on span "X" at bounding box center [91, 431] width 117 height 7
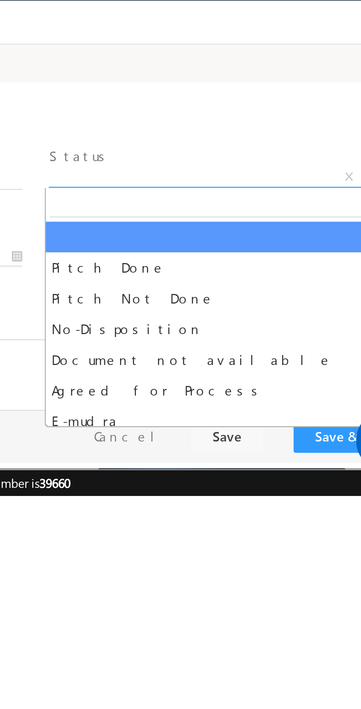
select select "Pitch Not Done"
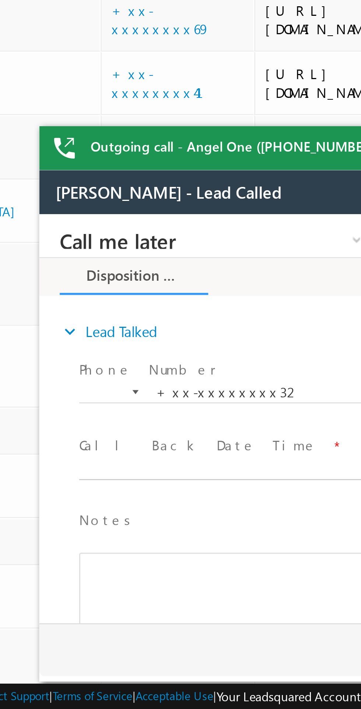
click at [84, 304] on body "Call me later Cross Sell Customer Drop-off reasons Language Barrier Not Interes…" at bounding box center [177, 287] width 276 height 147
type input "10/13/25 6:04 PM"
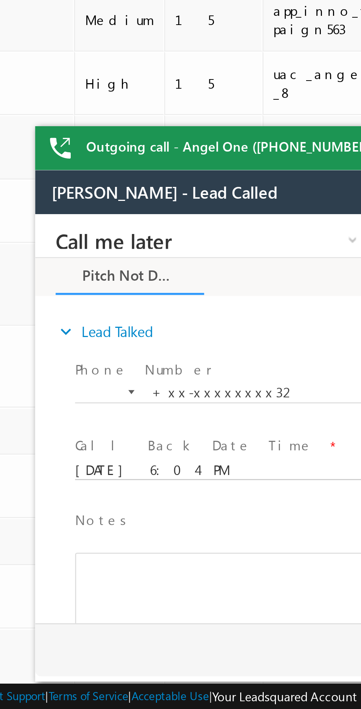
scroll to position [0, 310]
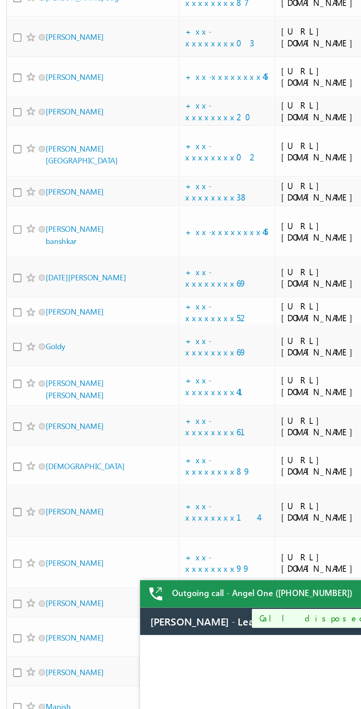
scroll to position [869, 0]
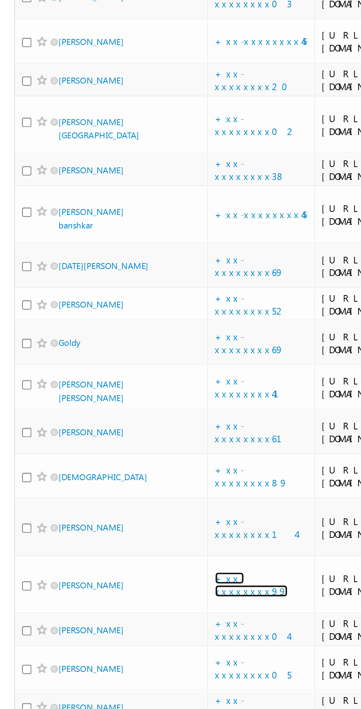
click at [134, 483] on link "+xx-xxxxxxxx99" at bounding box center [130, 489] width 38 height 13
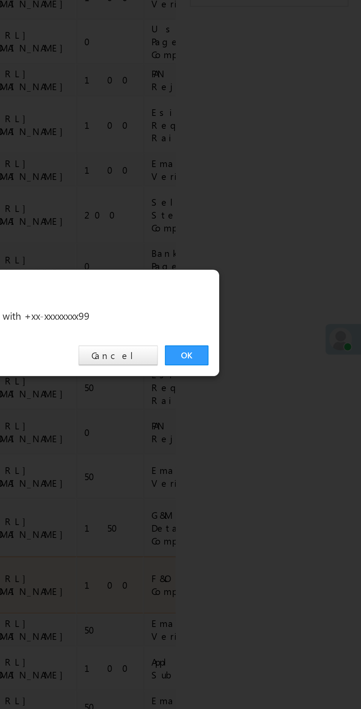
click at [272, 376] on link "OK" at bounding box center [270, 371] width 22 height 10
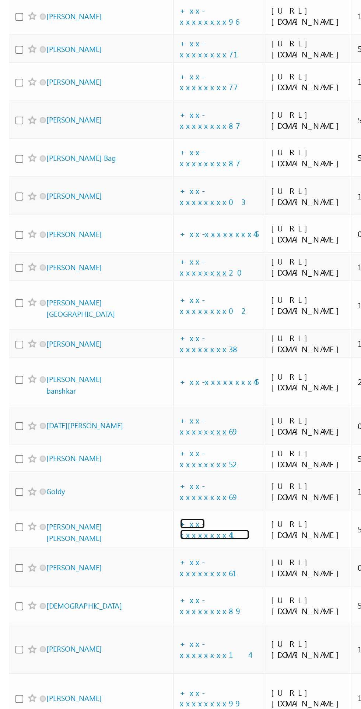
click at [127, 381] on link "+xx-xxxxxxxx41" at bounding box center [131, 387] width 42 height 13
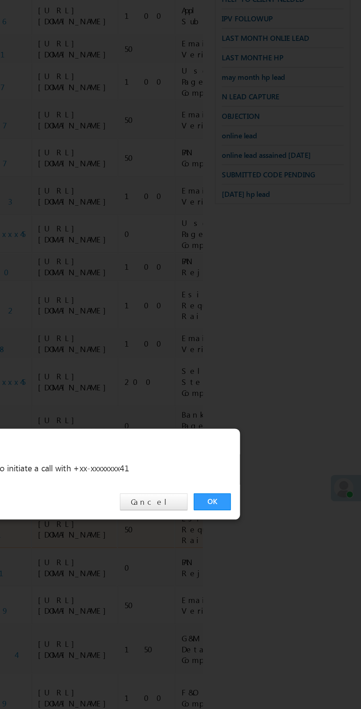
click at [270, 376] on link "OK" at bounding box center [270, 371] width 22 height 10
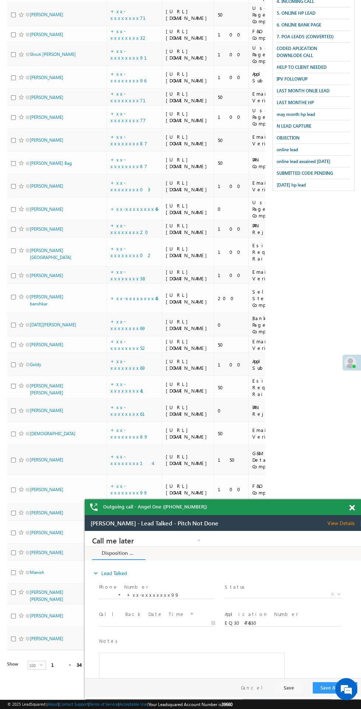
scroll to position [868, 0]
click at [63, 383] on link "[PERSON_NAME] [PERSON_NAME]" at bounding box center [46, 389] width 33 height 13
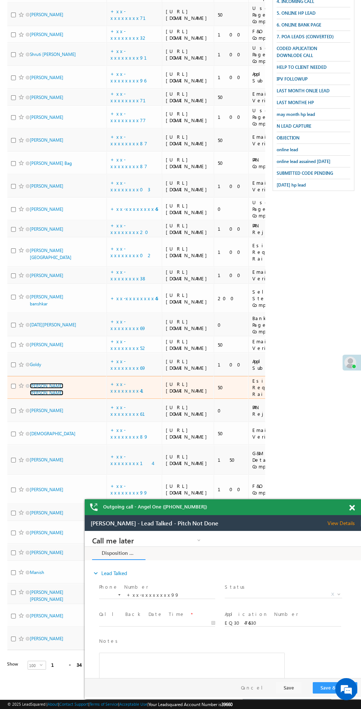
scroll to position [911, 0]
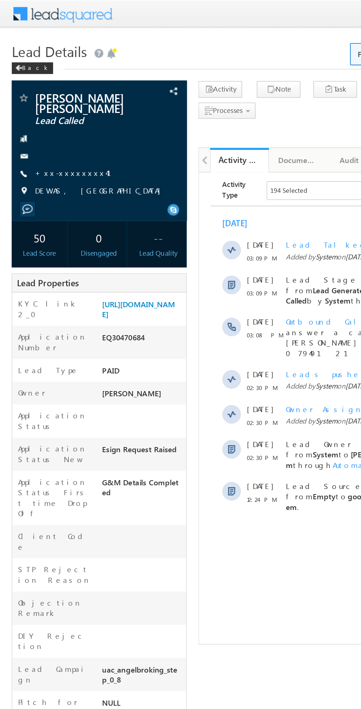
click at [49, 99] on div at bounding box center [62, 98] width 103 height 7
click at [47, 110] on link "+xx-xxxxxxxx41" at bounding box center [50, 109] width 57 height 6
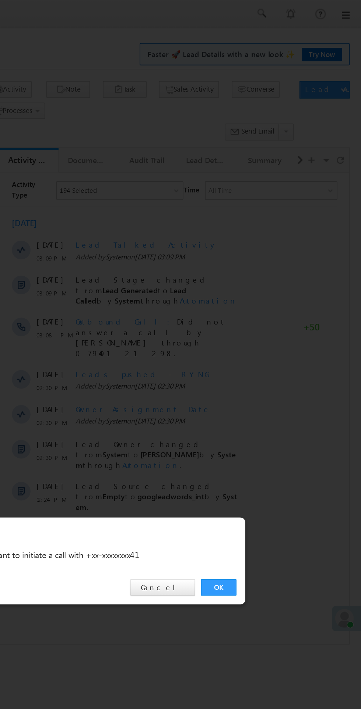
click at [268, 370] on link "OK" at bounding box center [270, 371] width 22 height 10
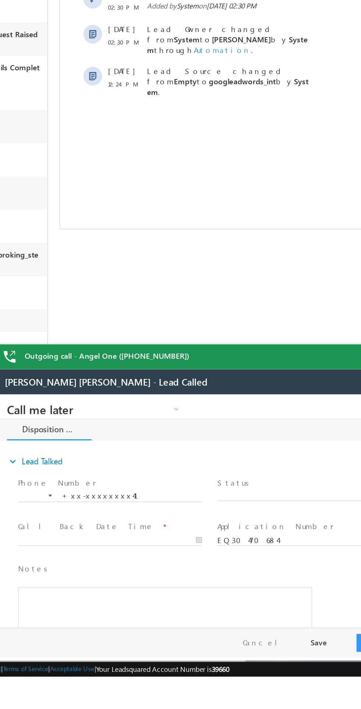
click at [173, 459] on span "X" at bounding box center [193, 457] width 117 height 7
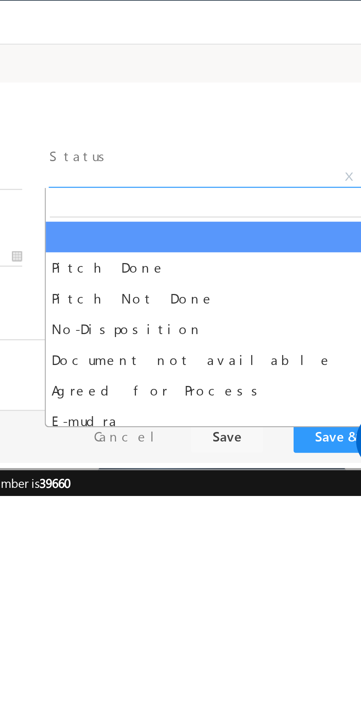
select select "Pitch Not Done"
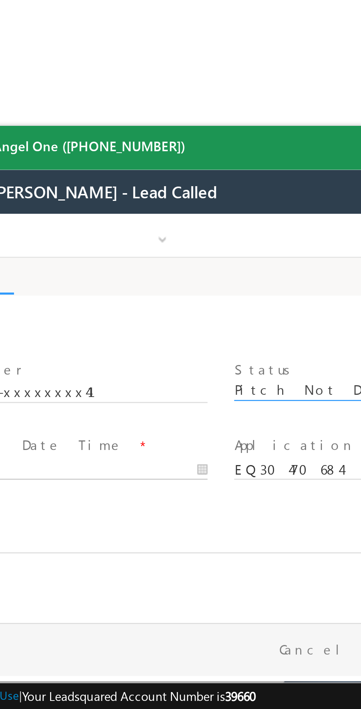
type input "[DATE] 6:12 PM"
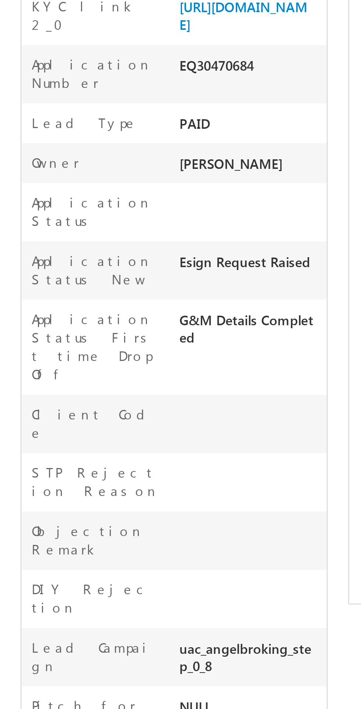
copy div "EQ30470684"
